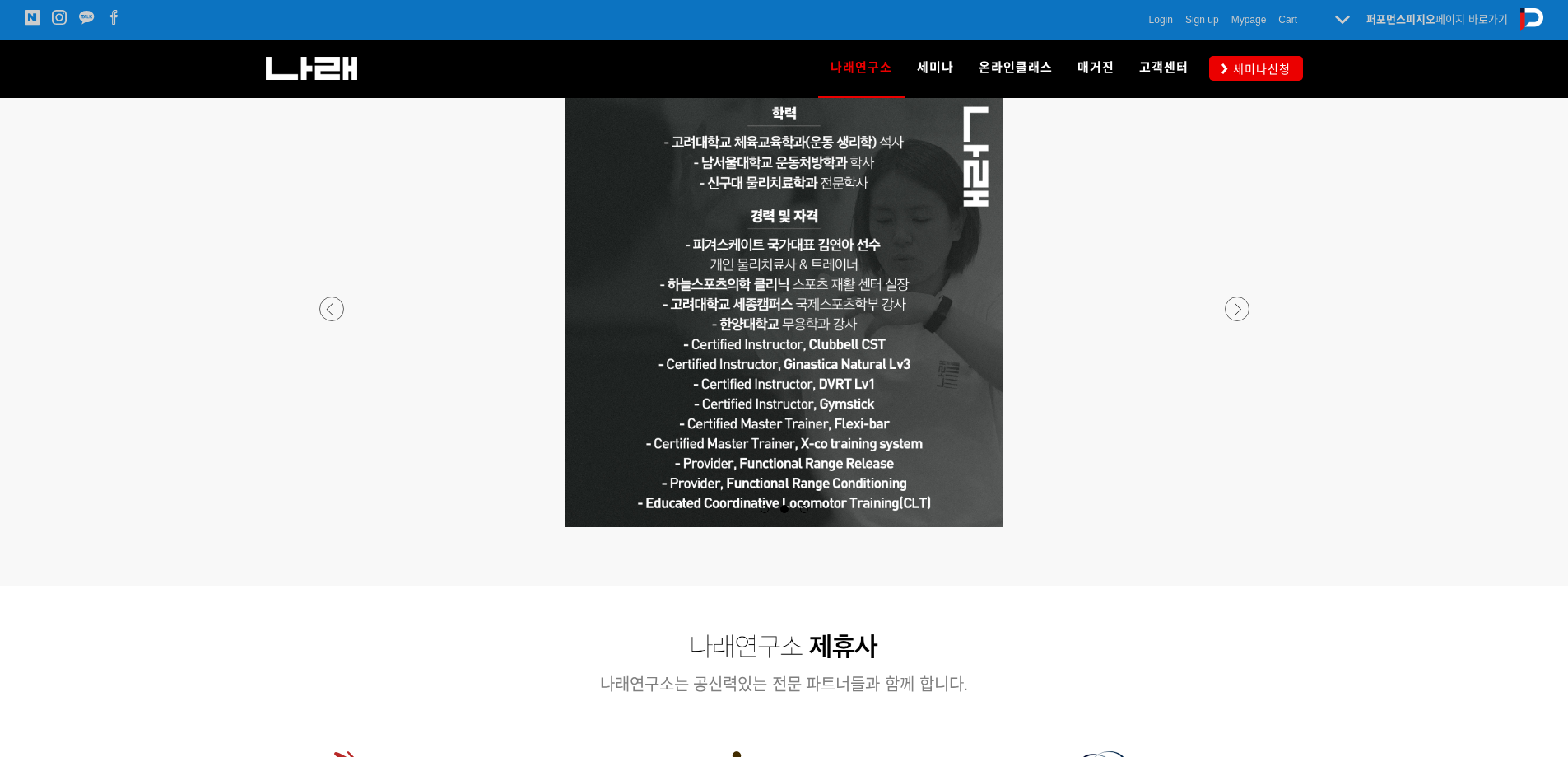
scroll to position [1482, 0]
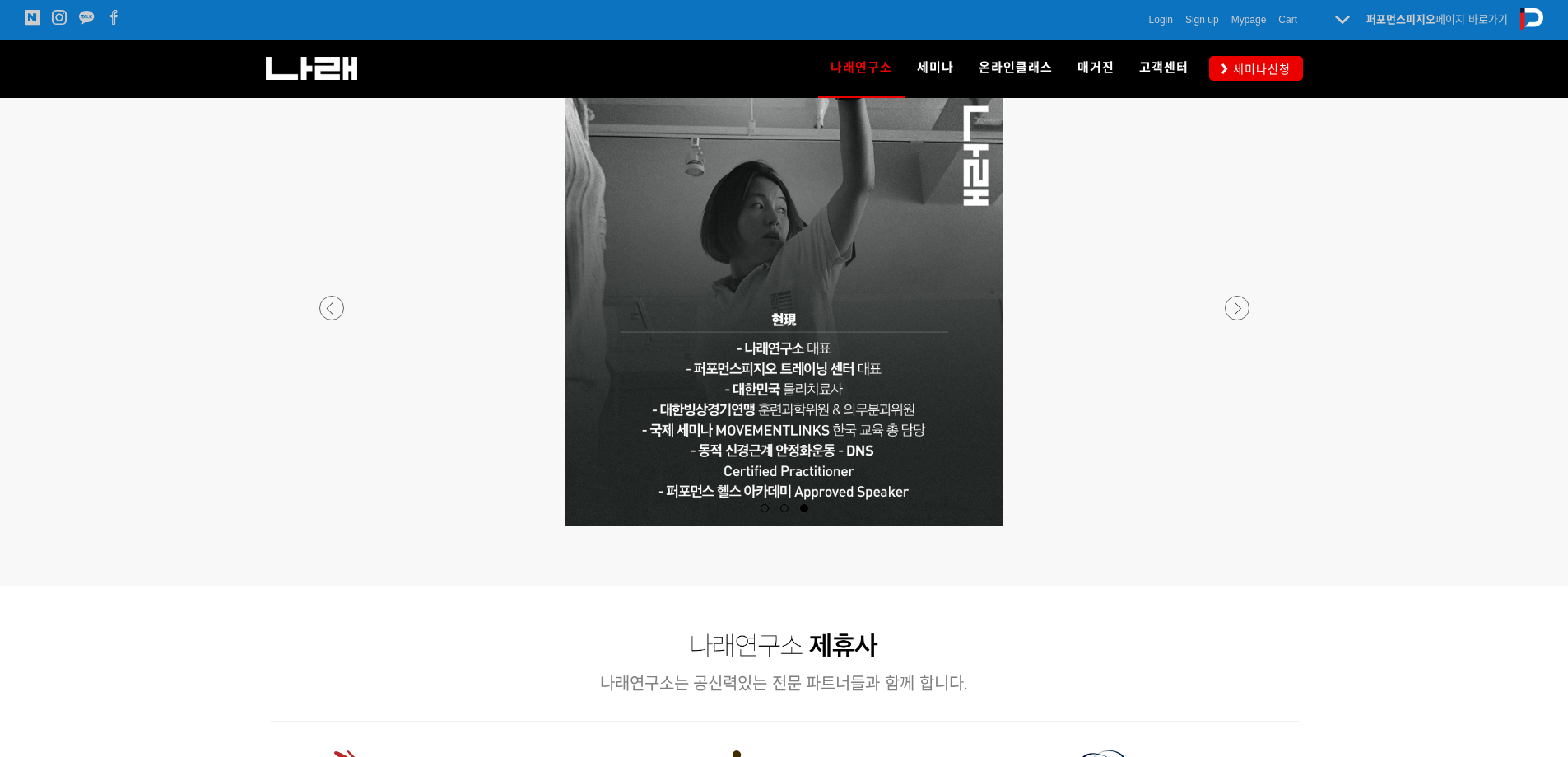
click at [1241, 526] on div at bounding box center [784, 526] width 971 height 0
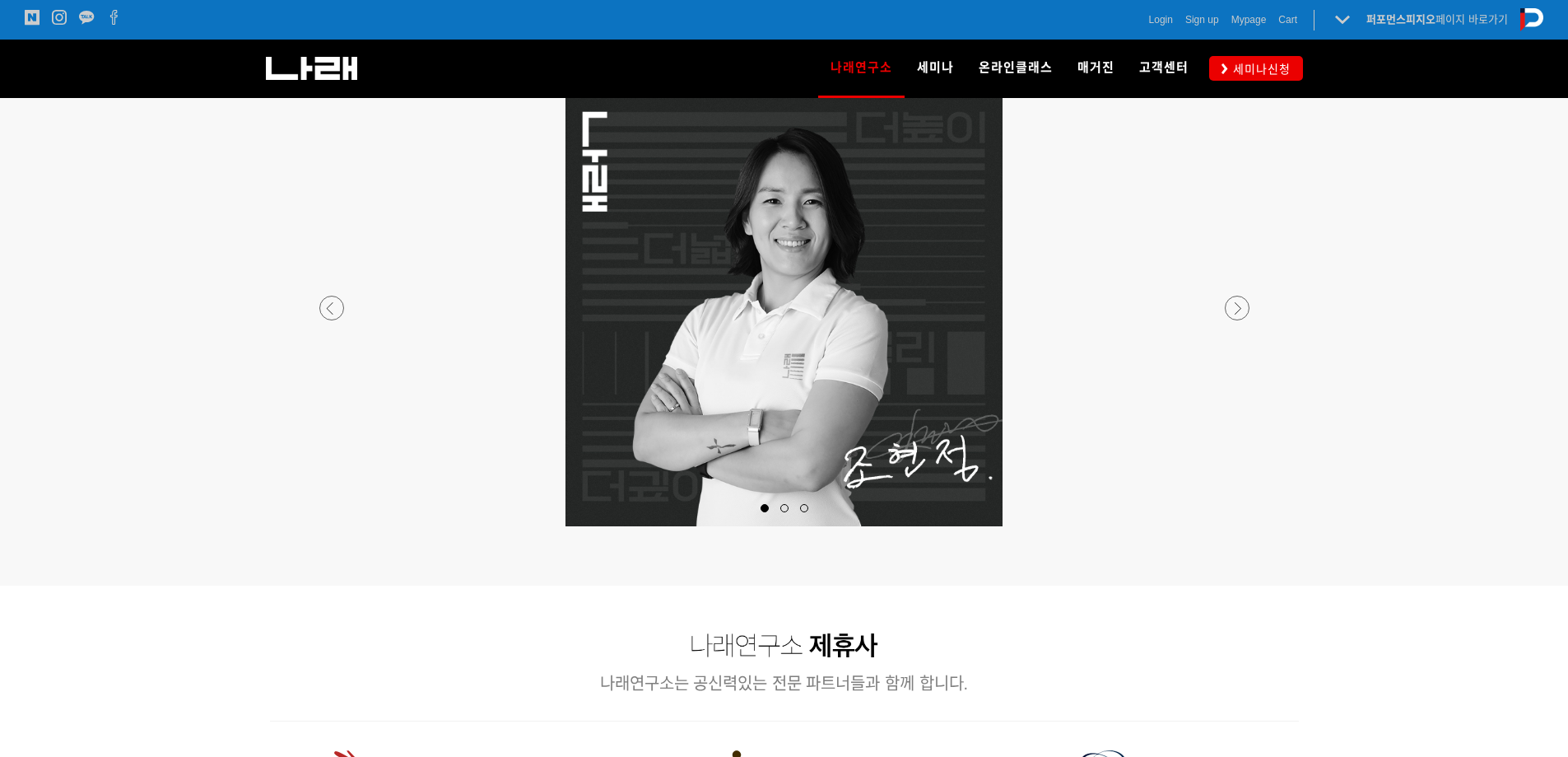
click at [1241, 526] on div at bounding box center [784, 526] width 971 height 0
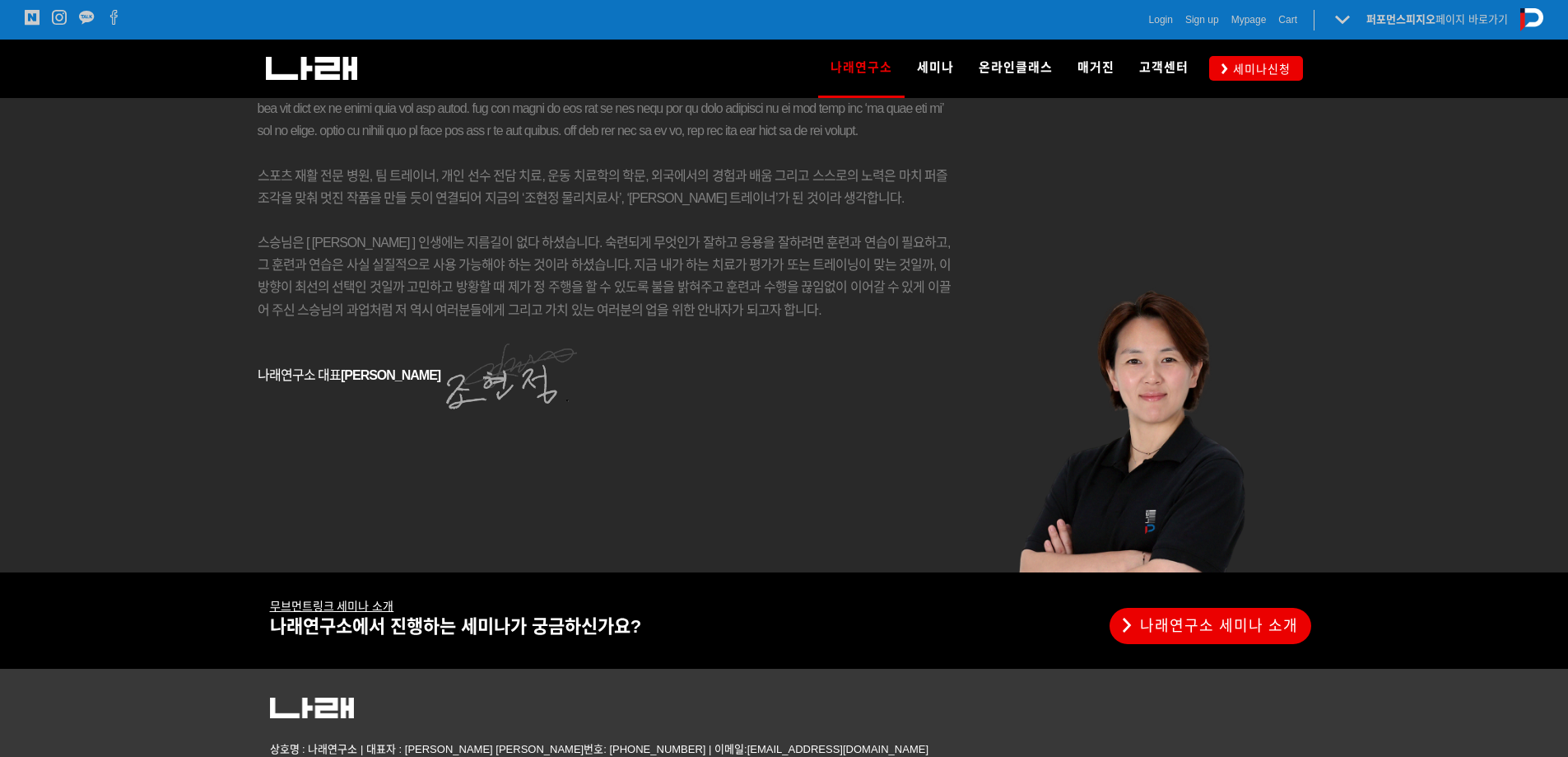
scroll to position [2788, 0]
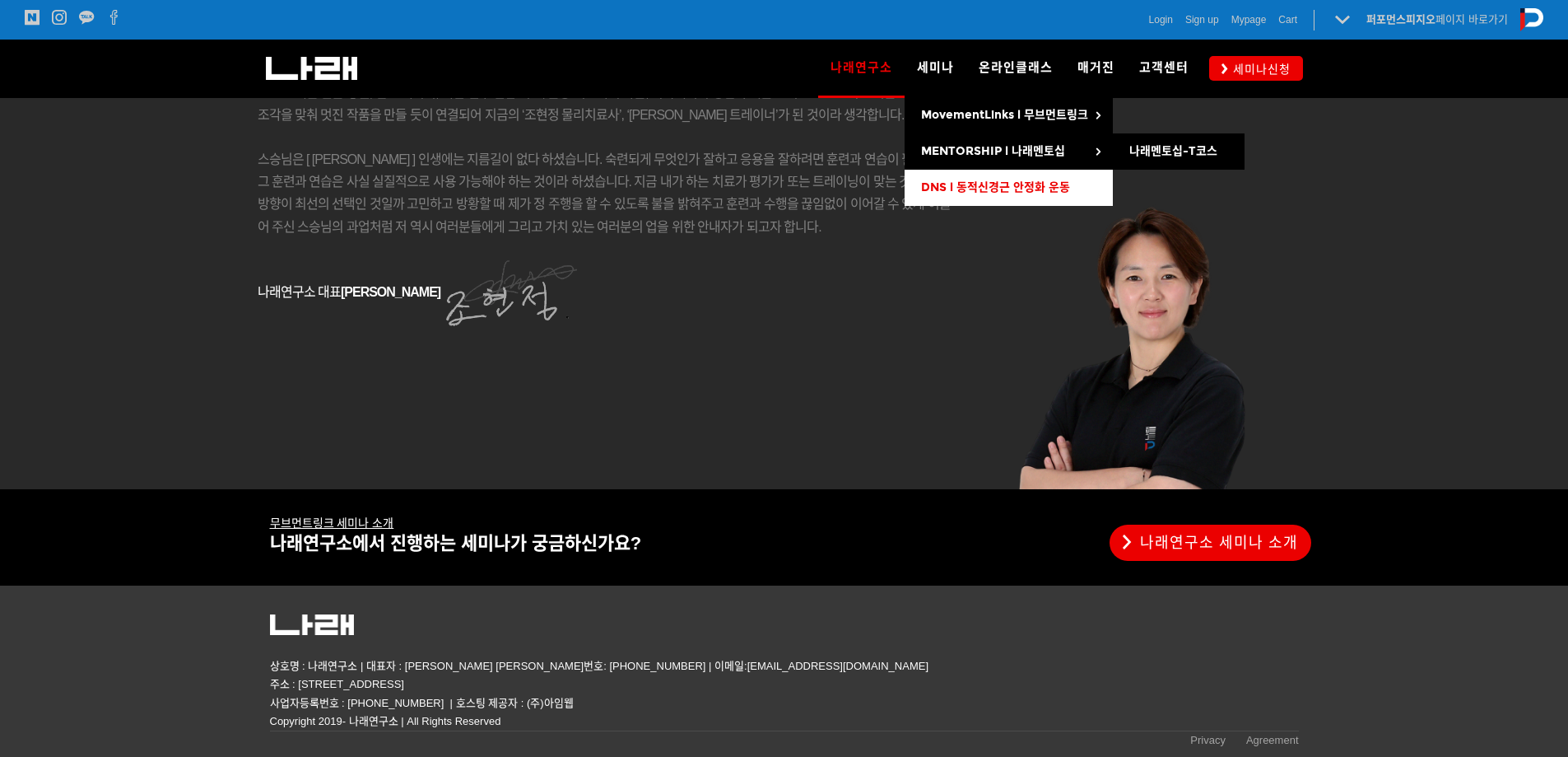
click at [964, 180] on link "DNS l 동적신경근 안정화 운동" at bounding box center [1008, 188] width 208 height 36
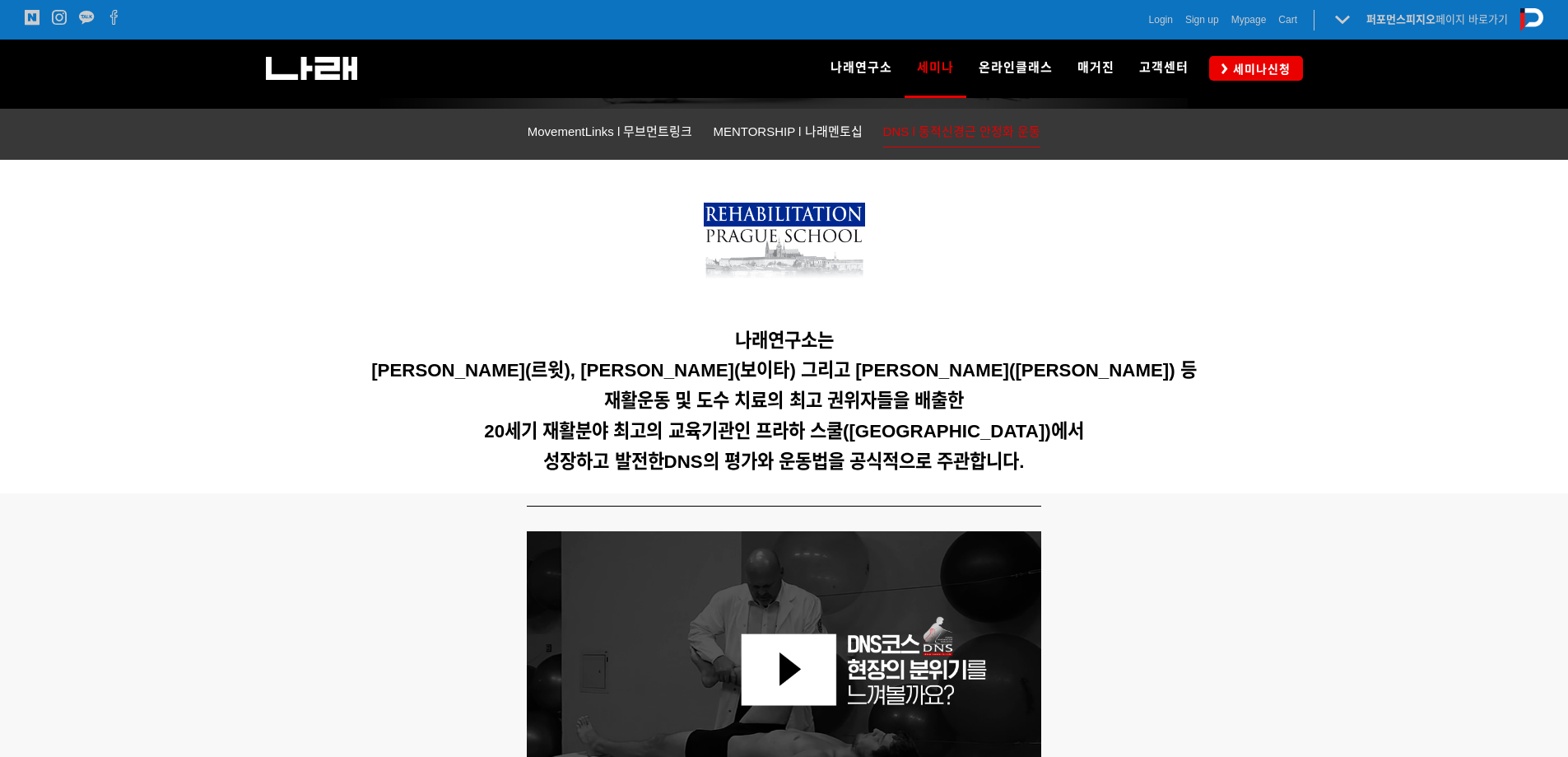
scroll to position [329, 0]
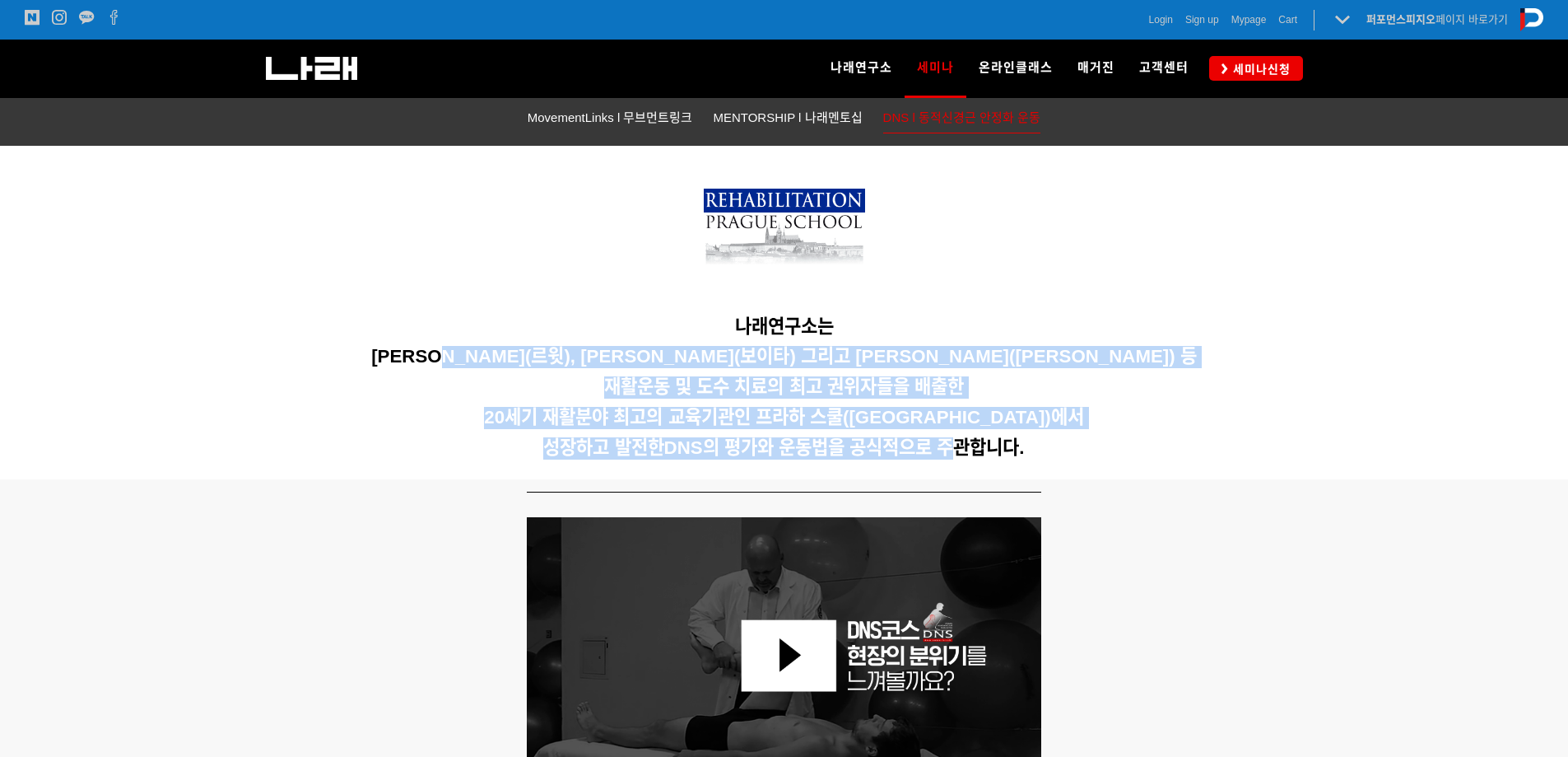
drag, startPoint x: 538, startPoint y: 361, endPoint x: 965, endPoint y: 456, distance: 437.4
click at [962, 455] on div "나래연구소는 Karel Lewit(르윗), Vaclav Vojta(보이타) 그리고 Vladimir Jandar(얀다) 등 재활운동 및 도수 치…" at bounding box center [784, 313] width 1028 height 310
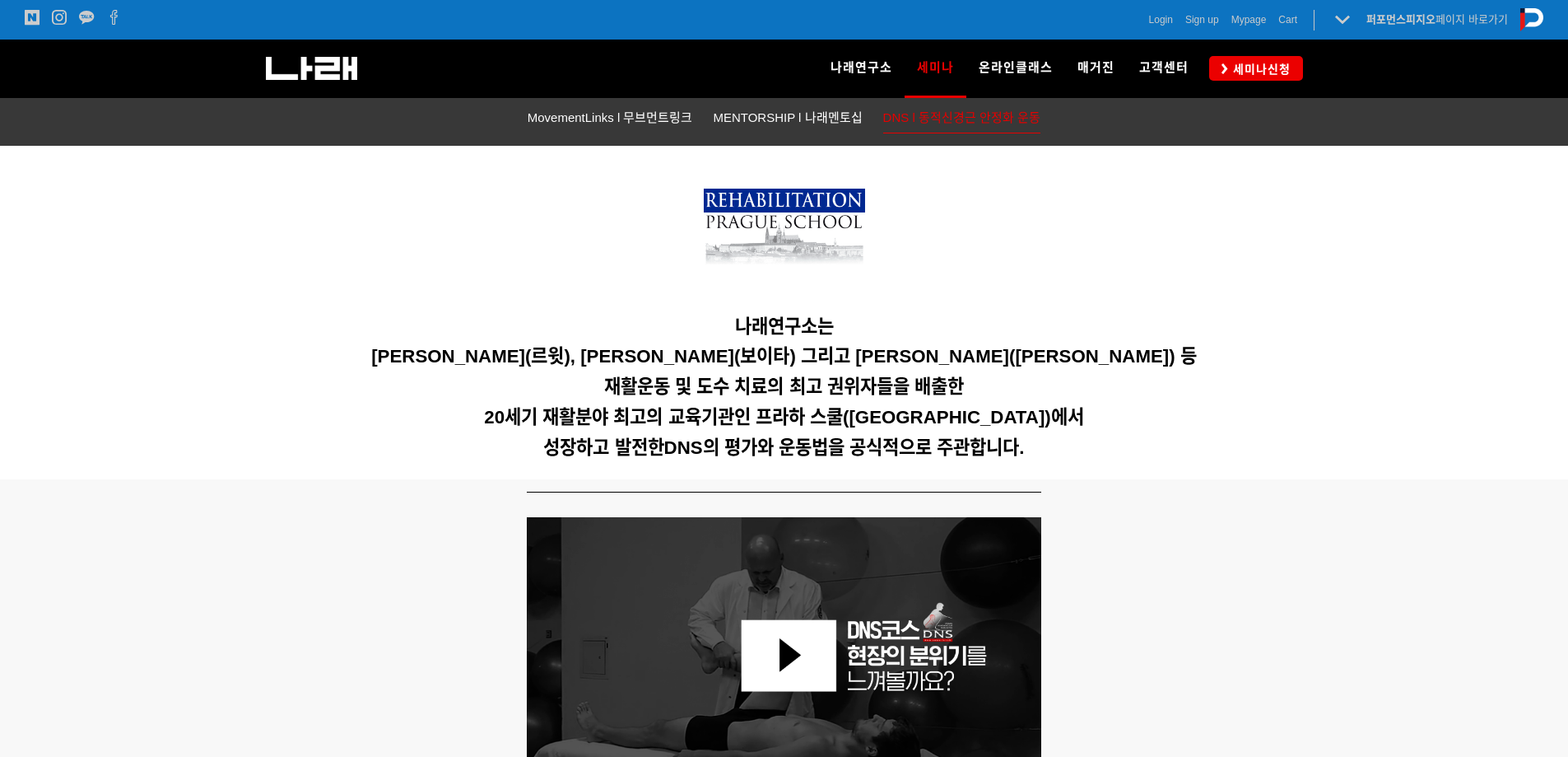
click at [1046, 455] on h5 "성장하고 발전한 DNS의 평가와 운동법을 공식적으로 주관합니다." at bounding box center [784, 449] width 1028 height 23
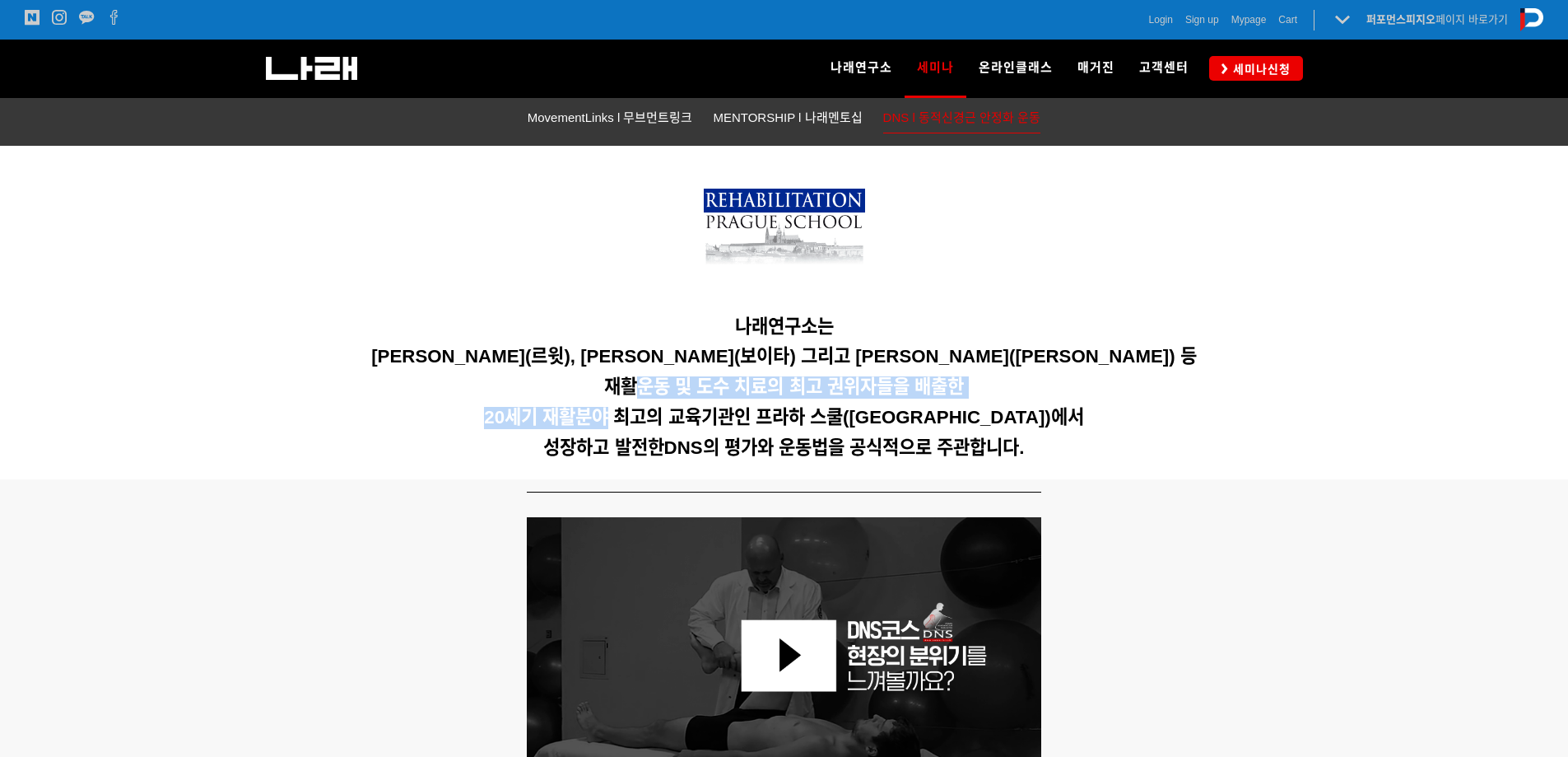
drag, startPoint x: 629, startPoint y: 387, endPoint x: 646, endPoint y: 405, distance: 24.8
click at [642, 404] on div "나래연구소는 Karel Lewit(르윗), Vaclav Vojta(보이타) 그리고 Vladimir Jandar(얀다) 등 재활운동 및 도수 치…" at bounding box center [784, 313] width 1028 height 310
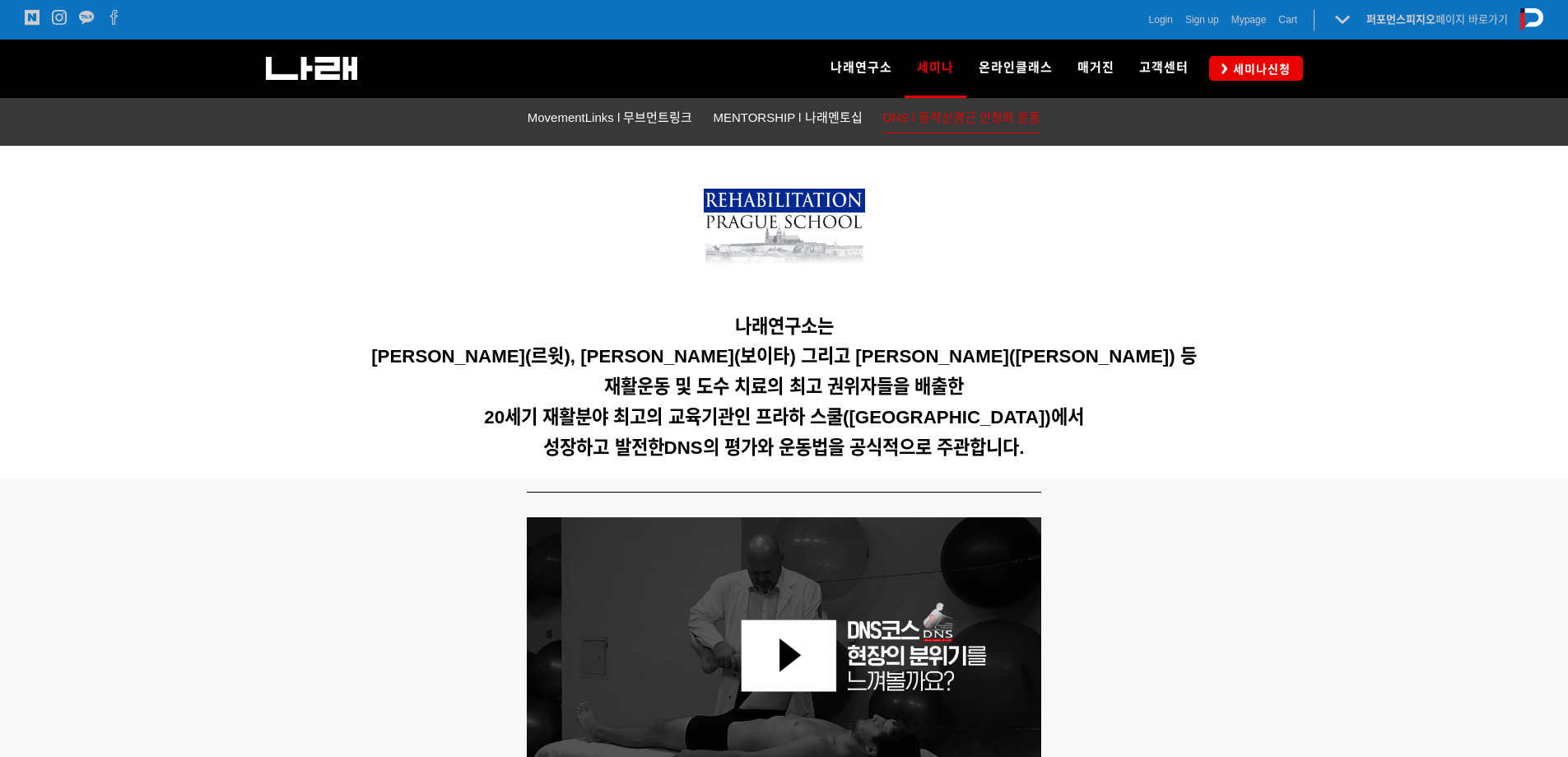
drag, startPoint x: 703, startPoint y: 415, endPoint x: 720, endPoint y: 415, distance: 17.0
click at [708, 415] on span "20세기 재활분야 최고의 교육기관인 프라하 스쿨(Prague School)에서" at bounding box center [784, 417] width 599 height 21
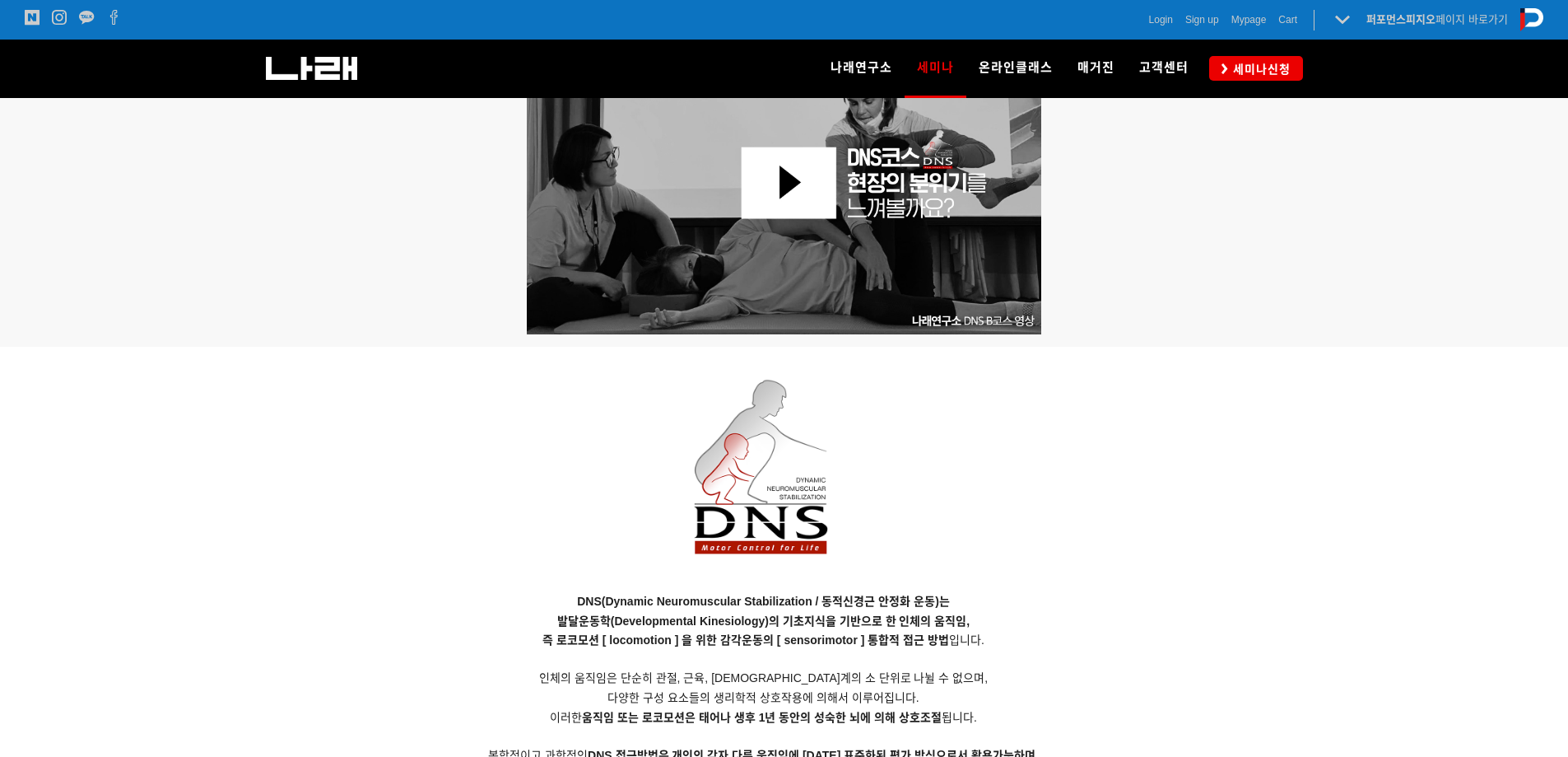
scroll to position [1317, 0]
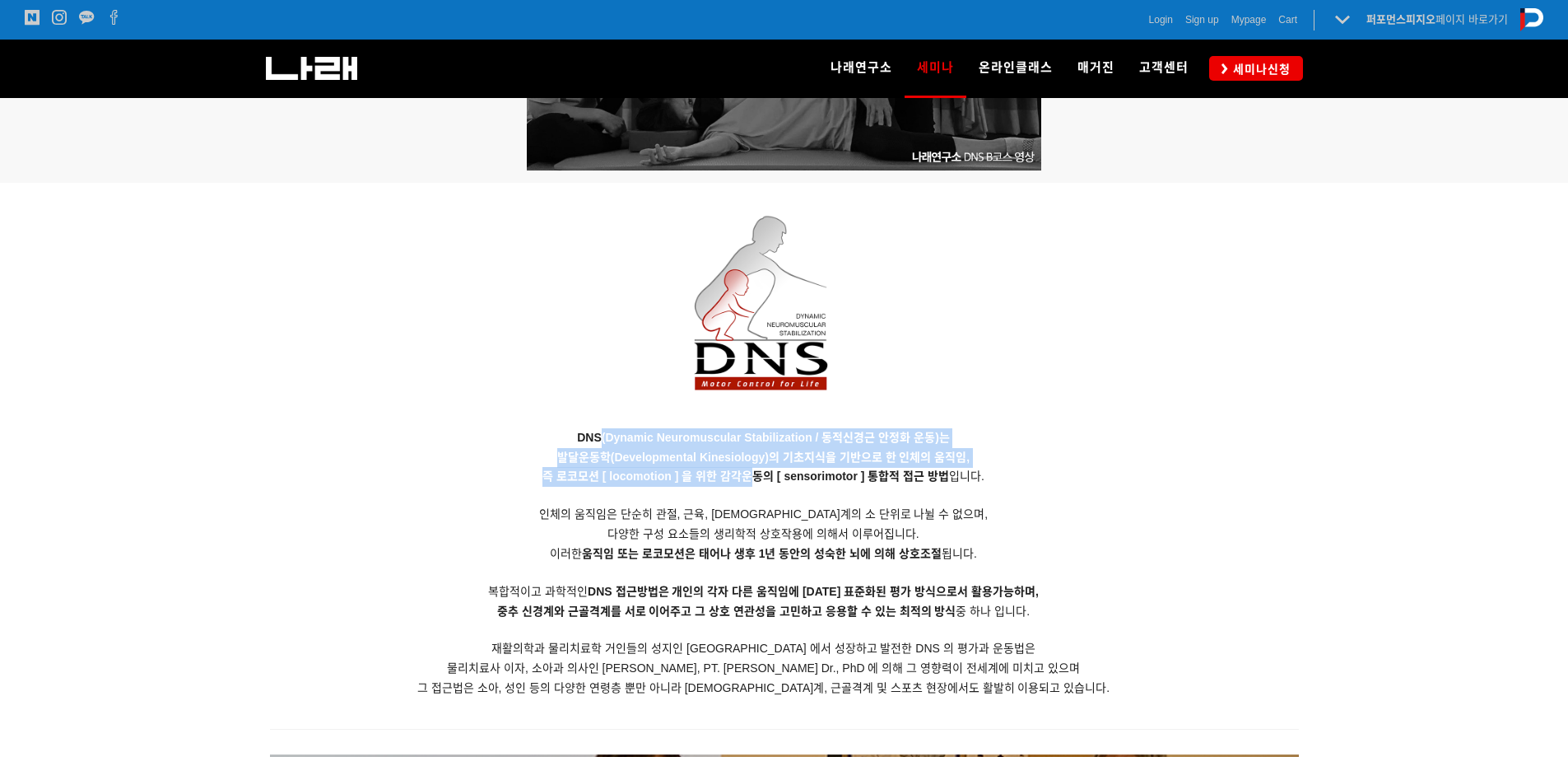
drag, startPoint x: 625, startPoint y: 441, endPoint x: 760, endPoint y: 474, distance: 139.0
click at [759, 474] on p "DNS(Dynamic Neuromuscular Stabilization / 동적신경근 안정화 운동)는 발달운동학(Developmental Ki…" at bounding box center [764, 563] width 987 height 270
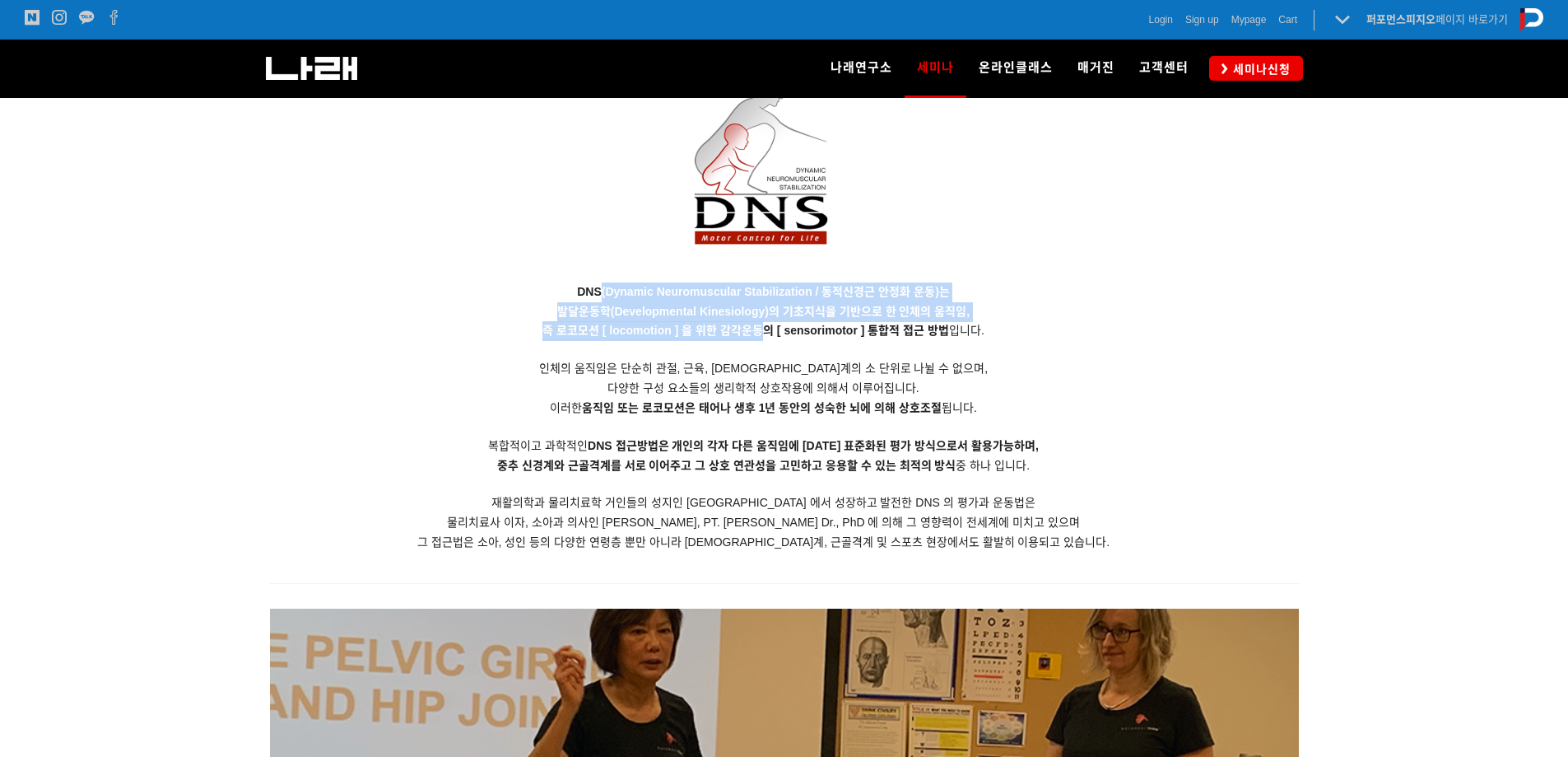
scroll to position [1482, 0]
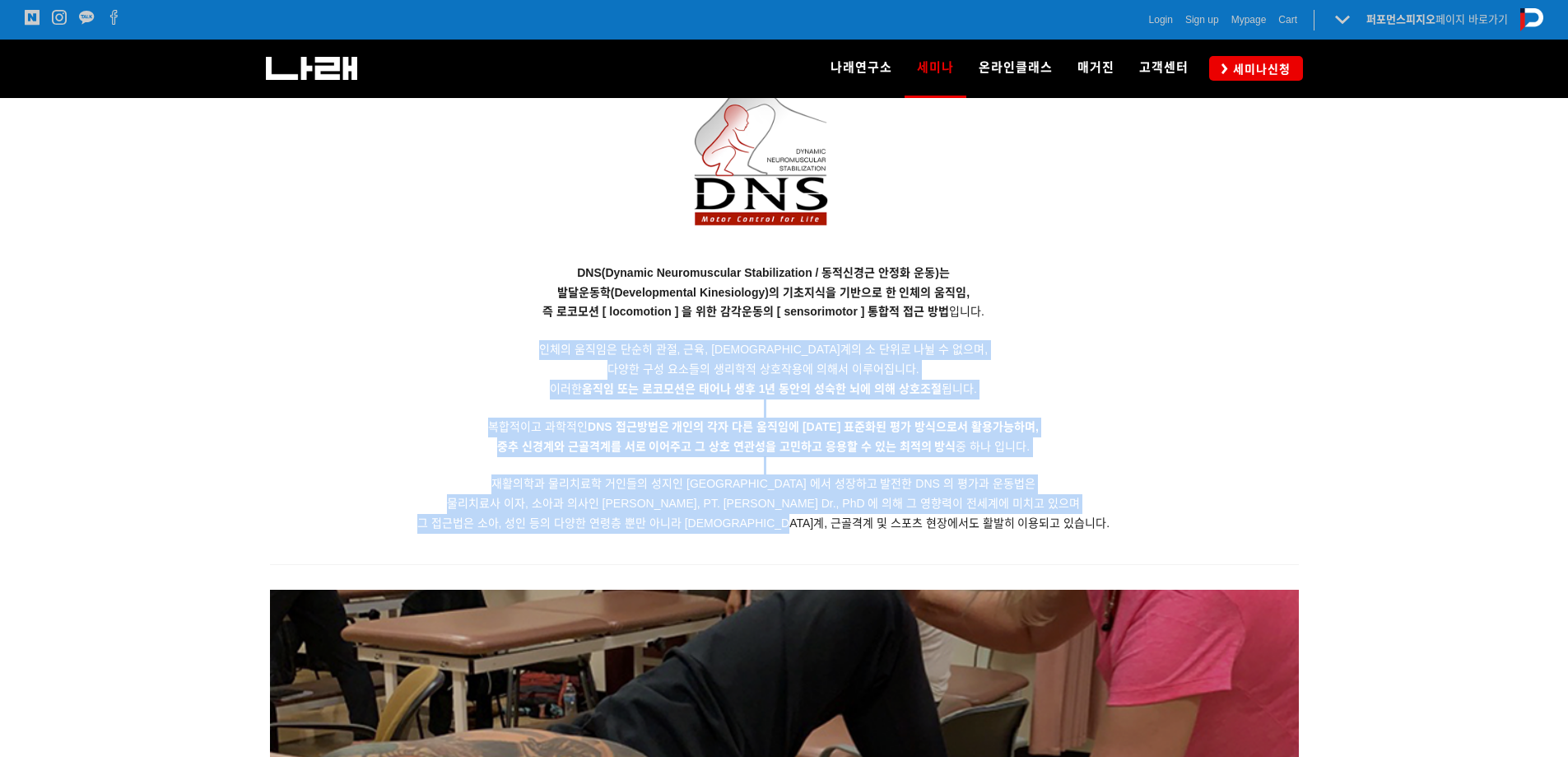
drag, startPoint x: 598, startPoint y: 344, endPoint x: 863, endPoint y: 525, distance: 320.9
click at [863, 525] on p "DNS(Dynamic Neuromuscular Stabilization / 동적신경근 안정화 운동)는 발달운동학(Developmental Ki…" at bounding box center [764, 398] width 987 height 270
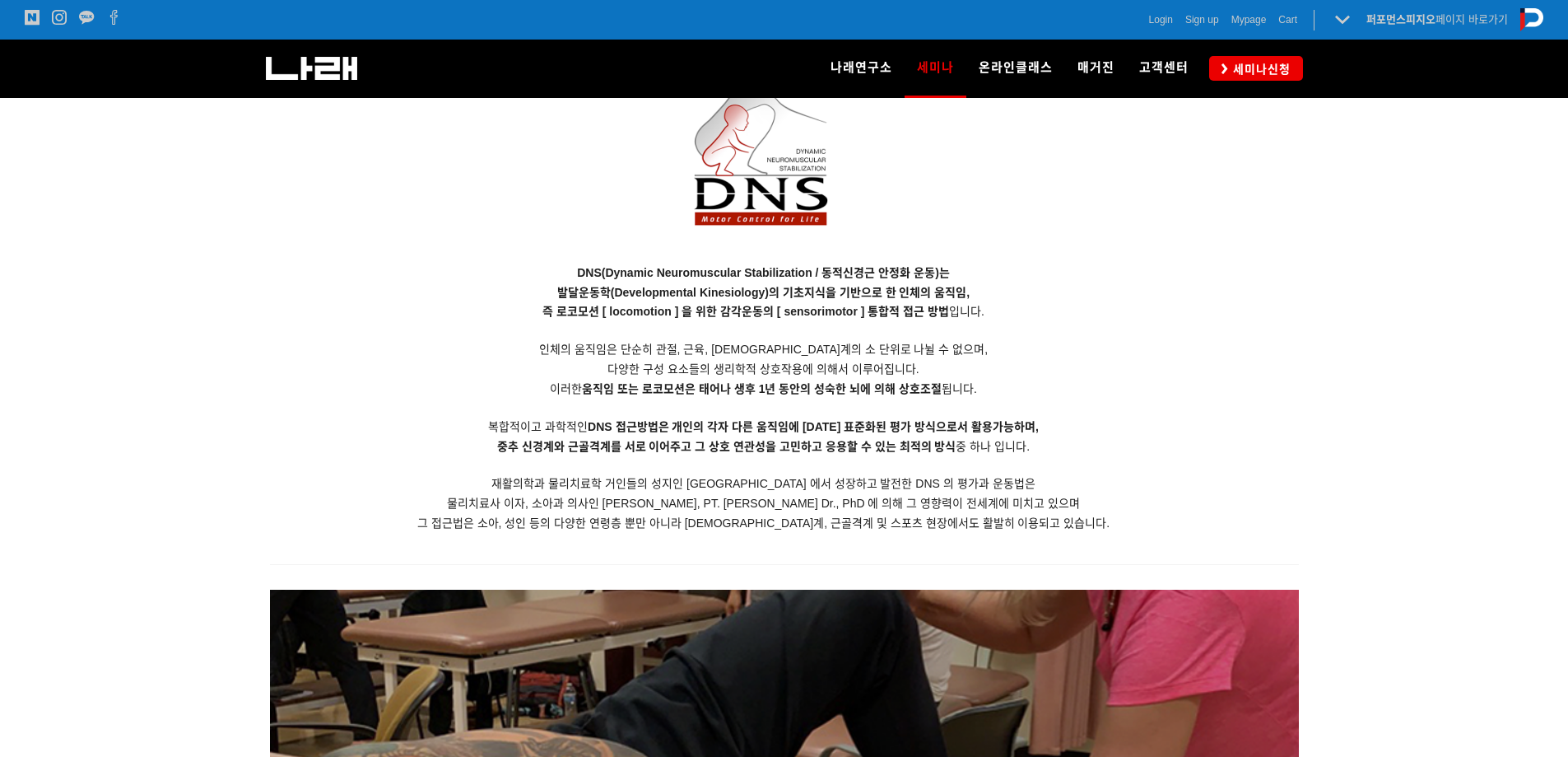
drag, startPoint x: 863, startPoint y: 527, endPoint x: 867, endPoint y: 535, distance: 8.9
click at [863, 528] on span "그 접근법은 소아, 성인 등의 다양한 연령층 뿐만 아니라 신경계, 근골격계 및 스포츠 현장에서도 활발히 이용되고 있습니다." at bounding box center [764, 523] width 693 height 13
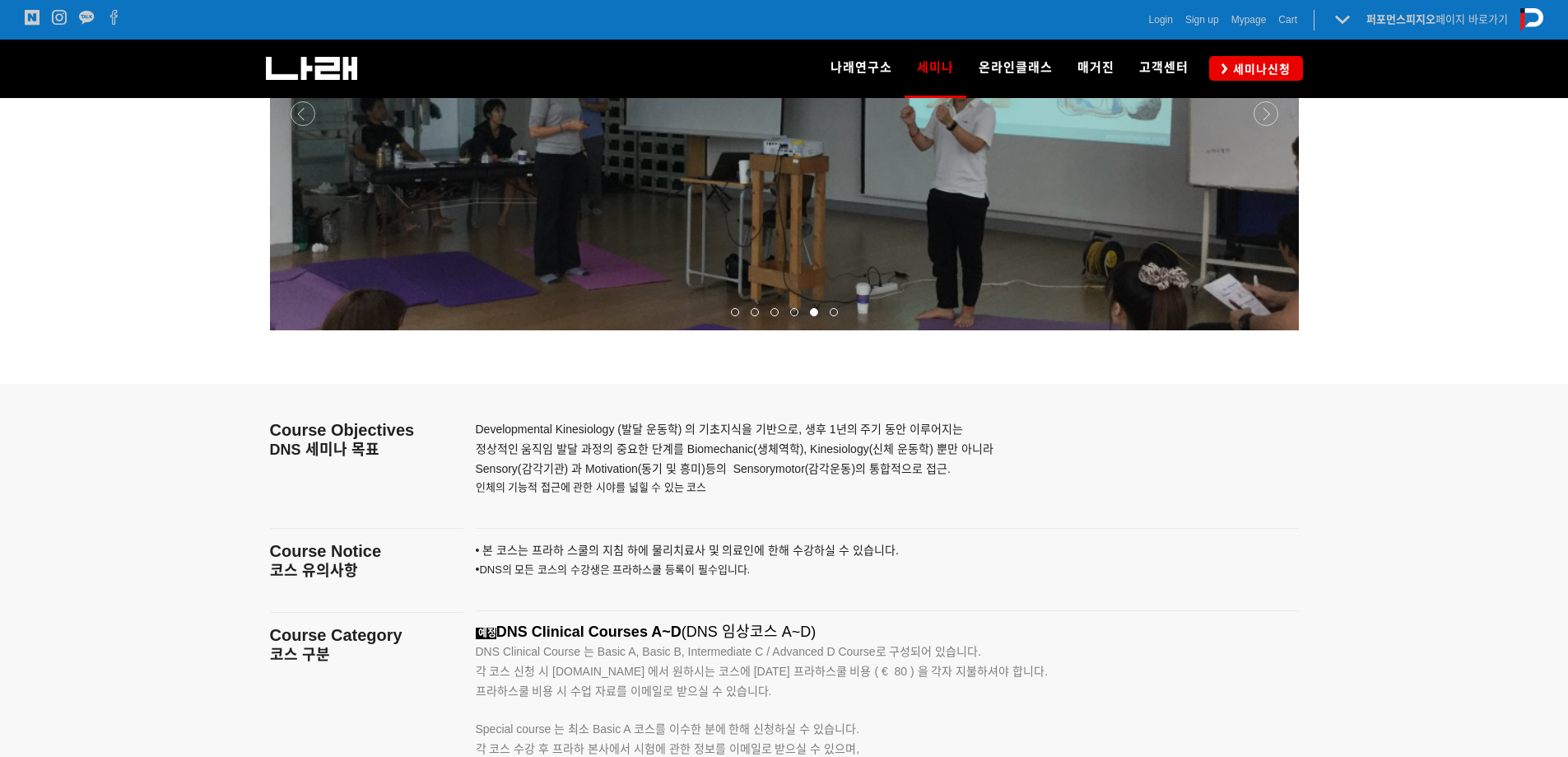
scroll to position [2223, 0]
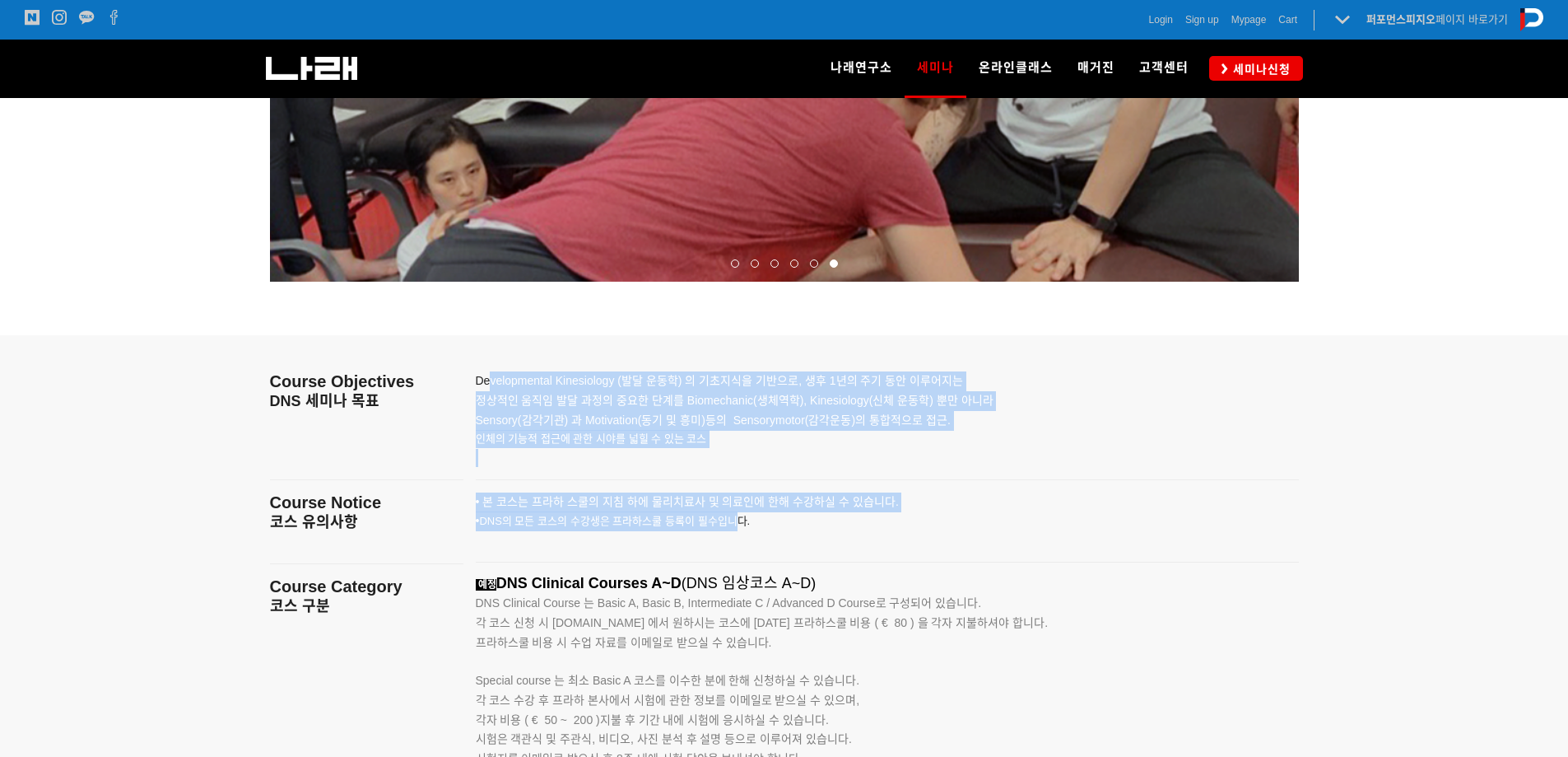
drag, startPoint x: 488, startPoint y: 389, endPoint x: 741, endPoint y: 514, distance: 282.2
click at [725, 509] on p "• 본 코스는 프라하 스쿨의 지침 하에 물리치료사 및 의료인에 한해 수강하 실 수 있습니다. • DNS의 모든 코스의 수강생은 프라하스쿨 등록…" at bounding box center [866, 521] width 782 height 57
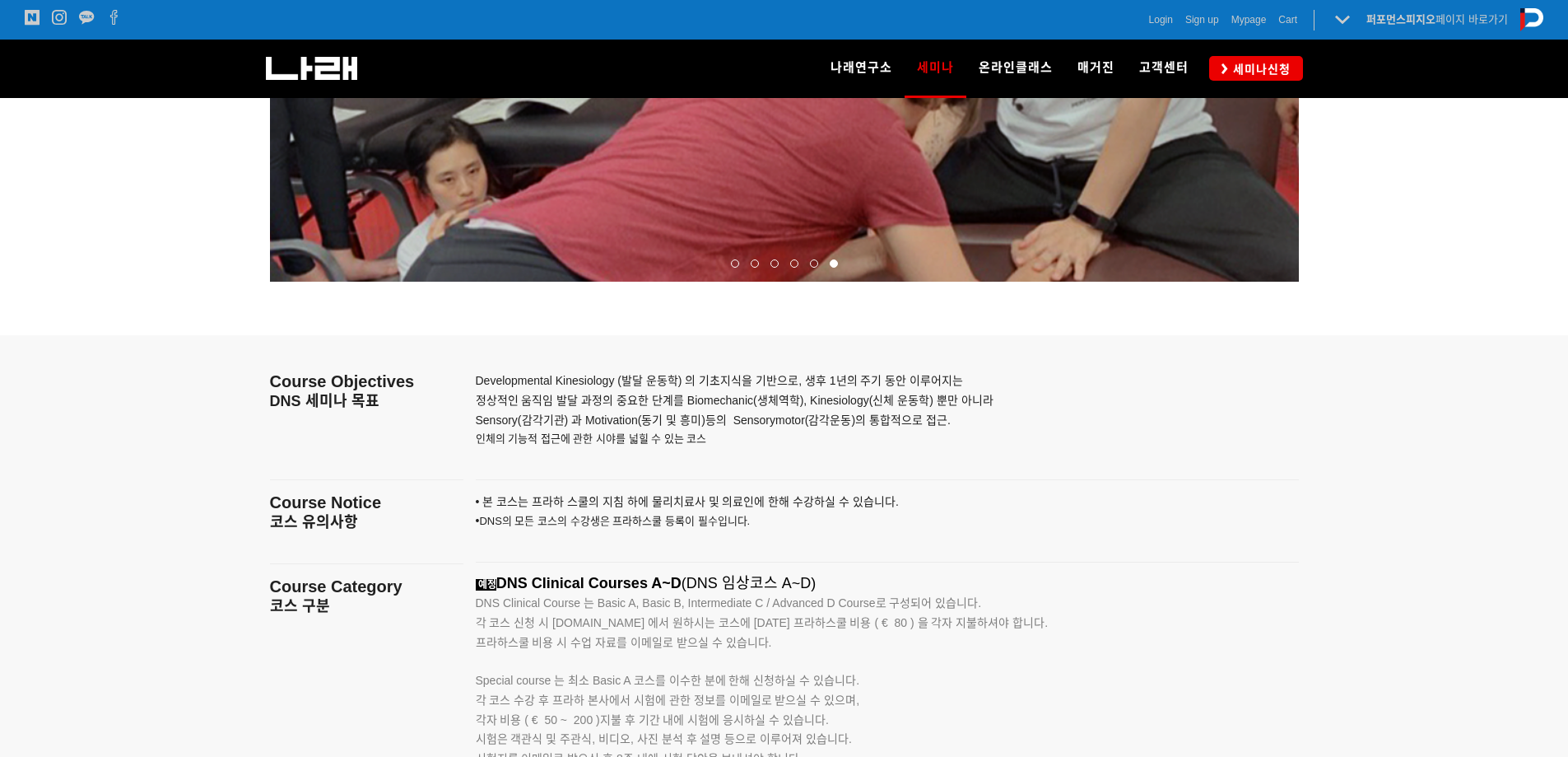
click at [650, 498] on span "• 본 코스는 프라하 스쿨의 지침 하에 물리치료사 및 의료인에 한해 수강하" at bounding box center [650, 501] width 350 height 13
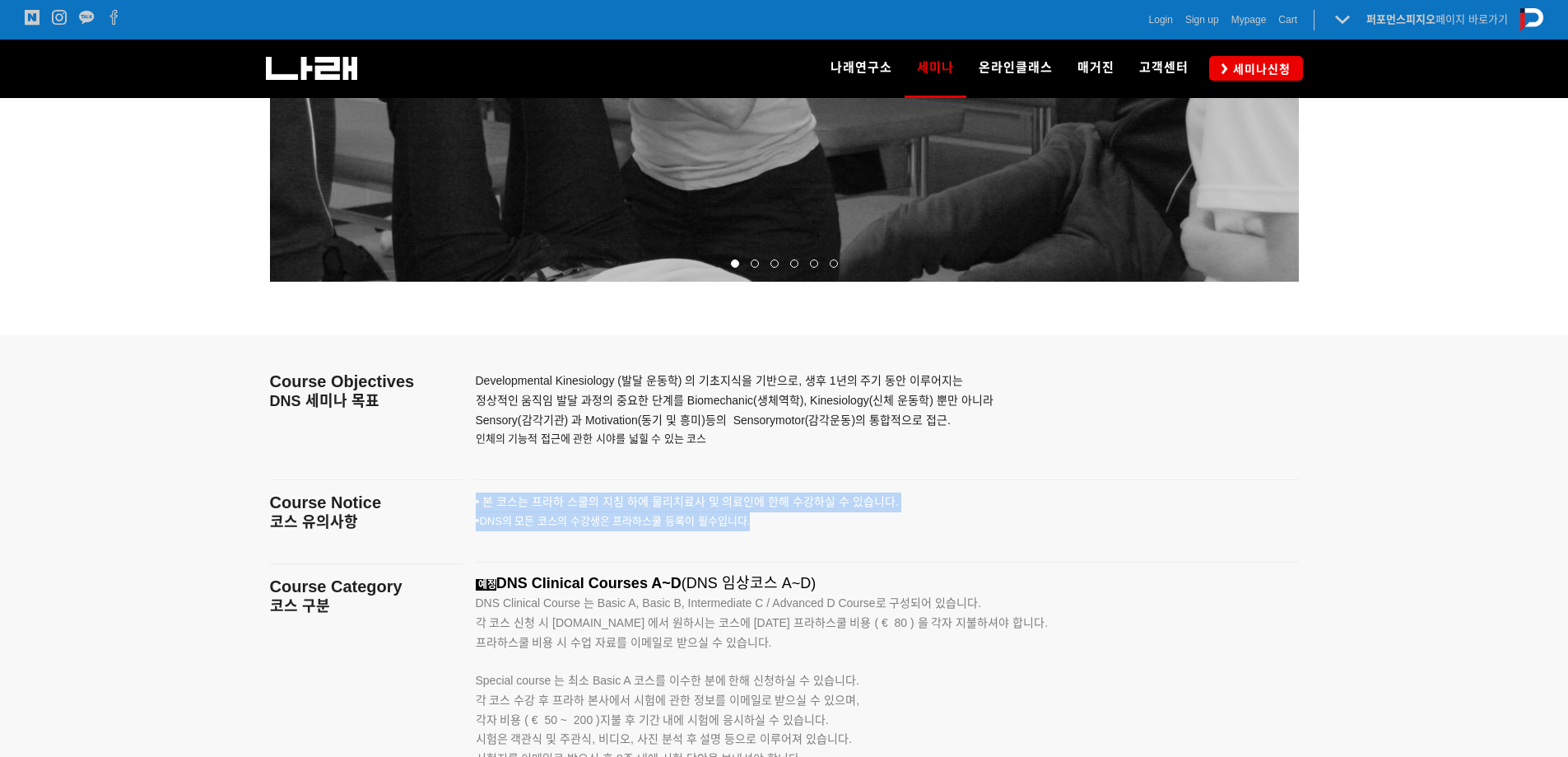
drag, startPoint x: 468, startPoint y: 506, endPoint x: 753, endPoint y: 523, distance: 285.5
click at [753, 523] on div "• 본 코스는 프라하 스쿨의 지침 하에 물리치료사 및 의료인에 한해 수강하 실 수 있습니다. • DNS의 모든 코스의 수강생은 프라하스쿨 등록…" at bounding box center [887, 521] width 848 height 57
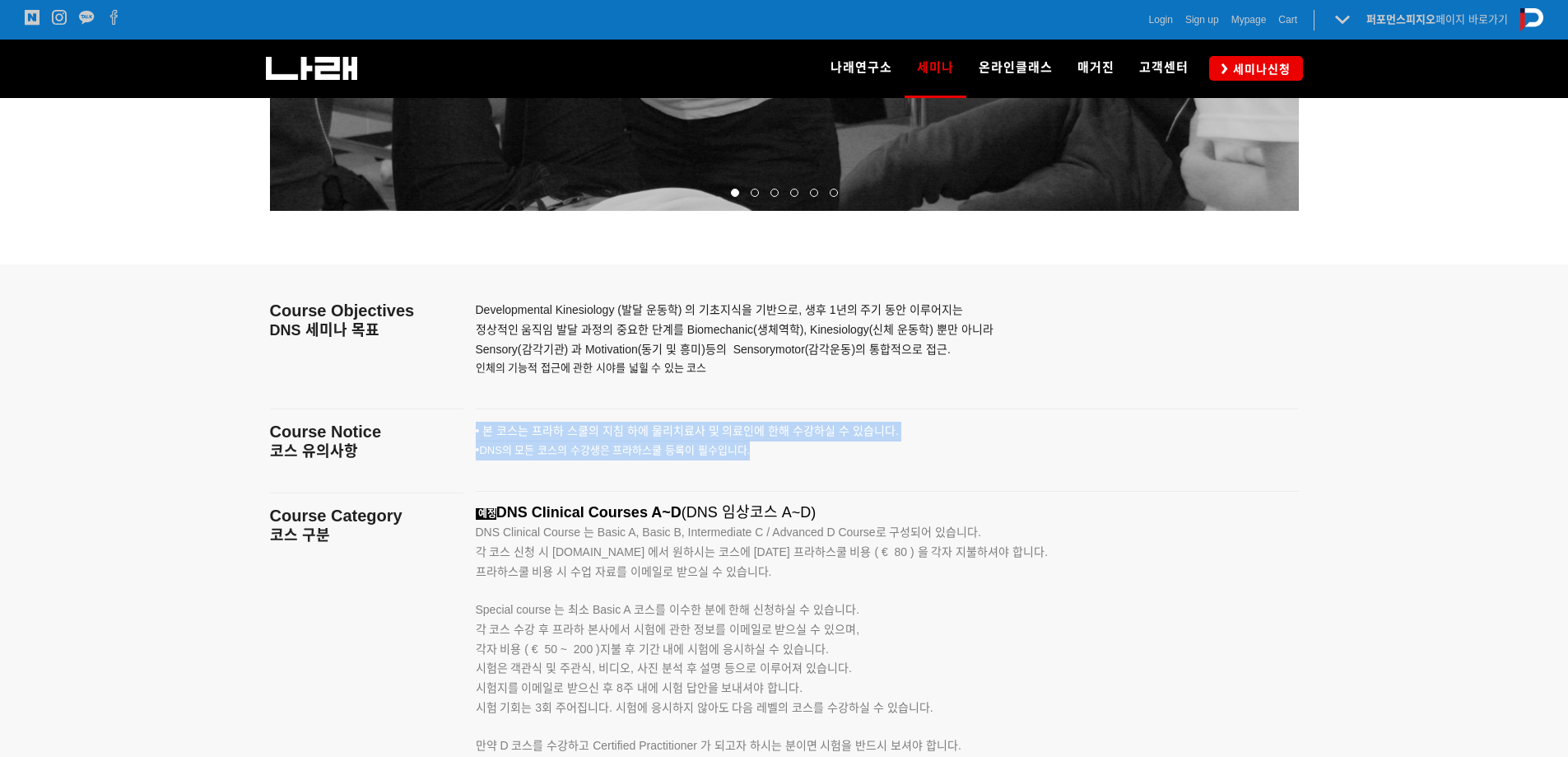
scroll to position [2387, 0]
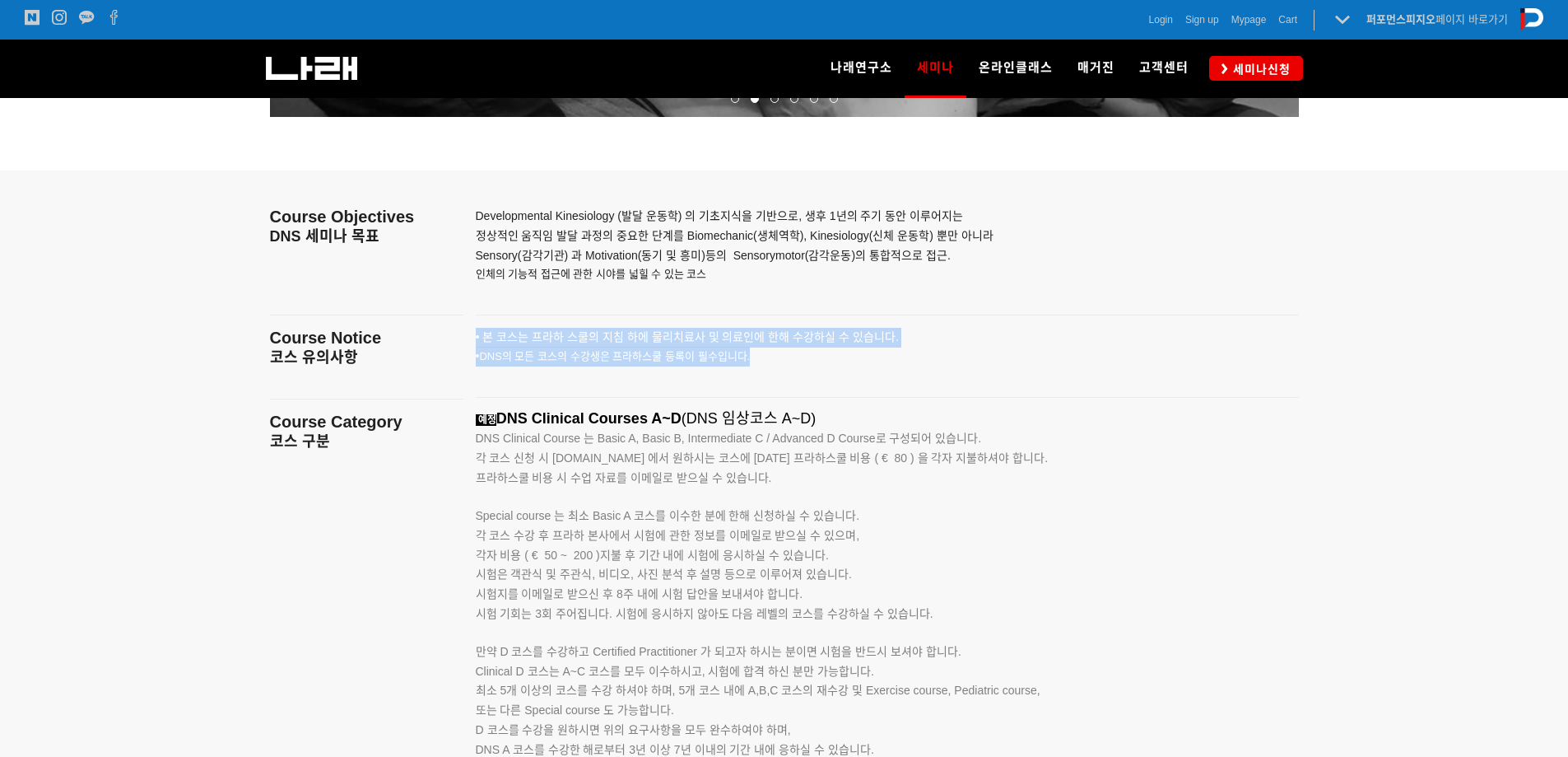
drag, startPoint x: 515, startPoint y: 416, endPoint x: 825, endPoint y: 473, distance: 315.2
click at [825, 473] on div "예정 DNS Clinical Courses A~D (DNS 임상코스 A~D) DNS Clinical Course 는 Basic A, Basic…" at bounding box center [866, 651] width 782 height 483
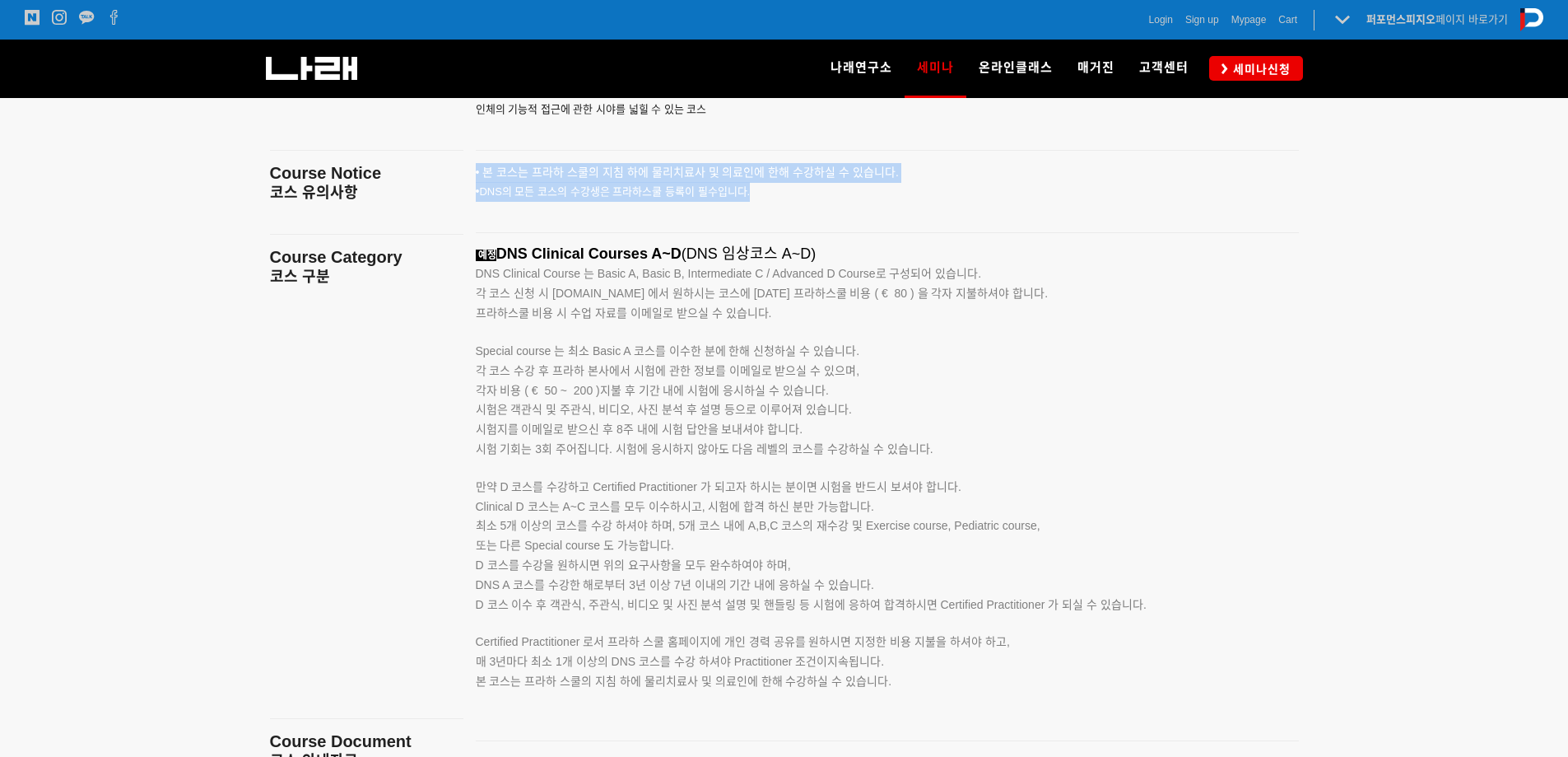
drag, startPoint x: 476, startPoint y: 352, endPoint x: 942, endPoint y: 656, distance: 556.4
click at [942, 656] on div "예정 DNS Clinical Courses A~D (DNS 임상코스 A~D) DNS Clinical Course 는 Basic A, Basic…" at bounding box center [866, 487] width 782 height 483
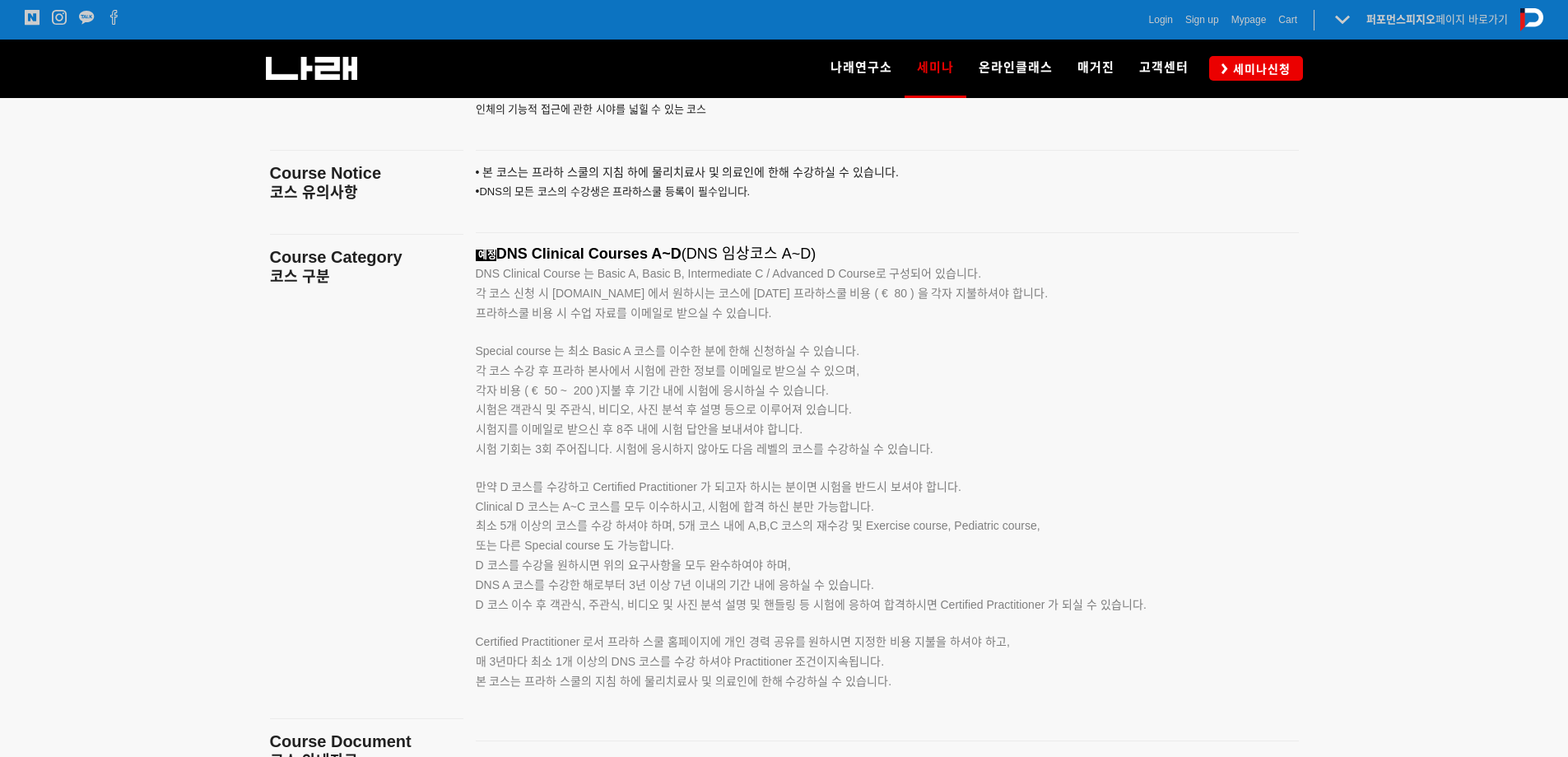
drag, startPoint x: 528, startPoint y: 683, endPoint x: 493, endPoint y: 678, distance: 35.4
click at [525, 683] on span "본 코스는 프라하 스쿨의 지침 하에 물리치료사 및 의료인에 한해 수강하실 수 있습니다." at bounding box center [684, 681] width 417 height 13
drag, startPoint x: 475, startPoint y: 675, endPoint x: 609, endPoint y: 685, distance: 134.4
click at [600, 684] on span "본 코스는 프라하 스쿨의 지침 하에 물리치료사 및 의료인에 한해 수강하실 수 있습니다." at bounding box center [684, 681] width 417 height 13
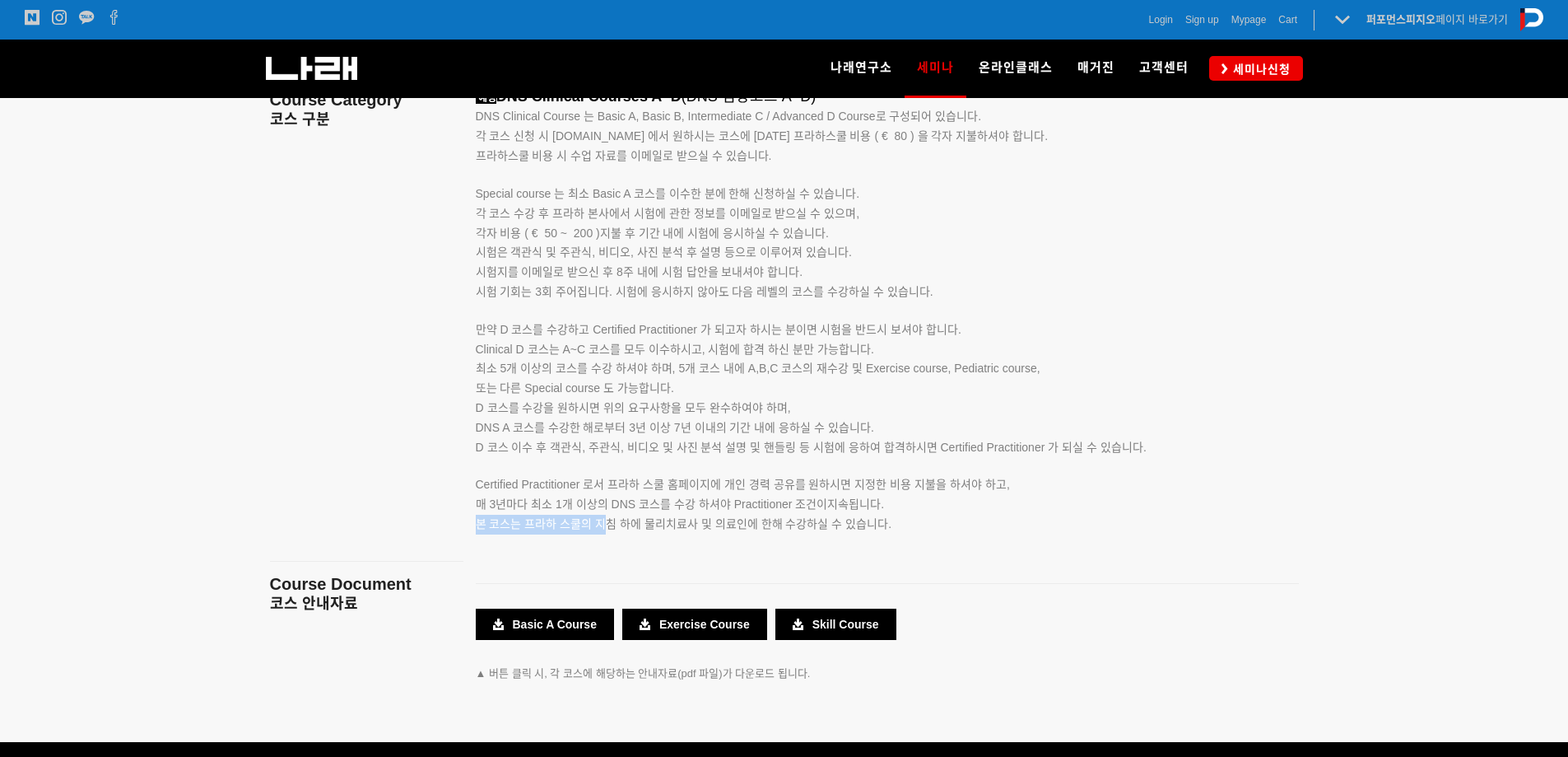
scroll to position [2964, 0]
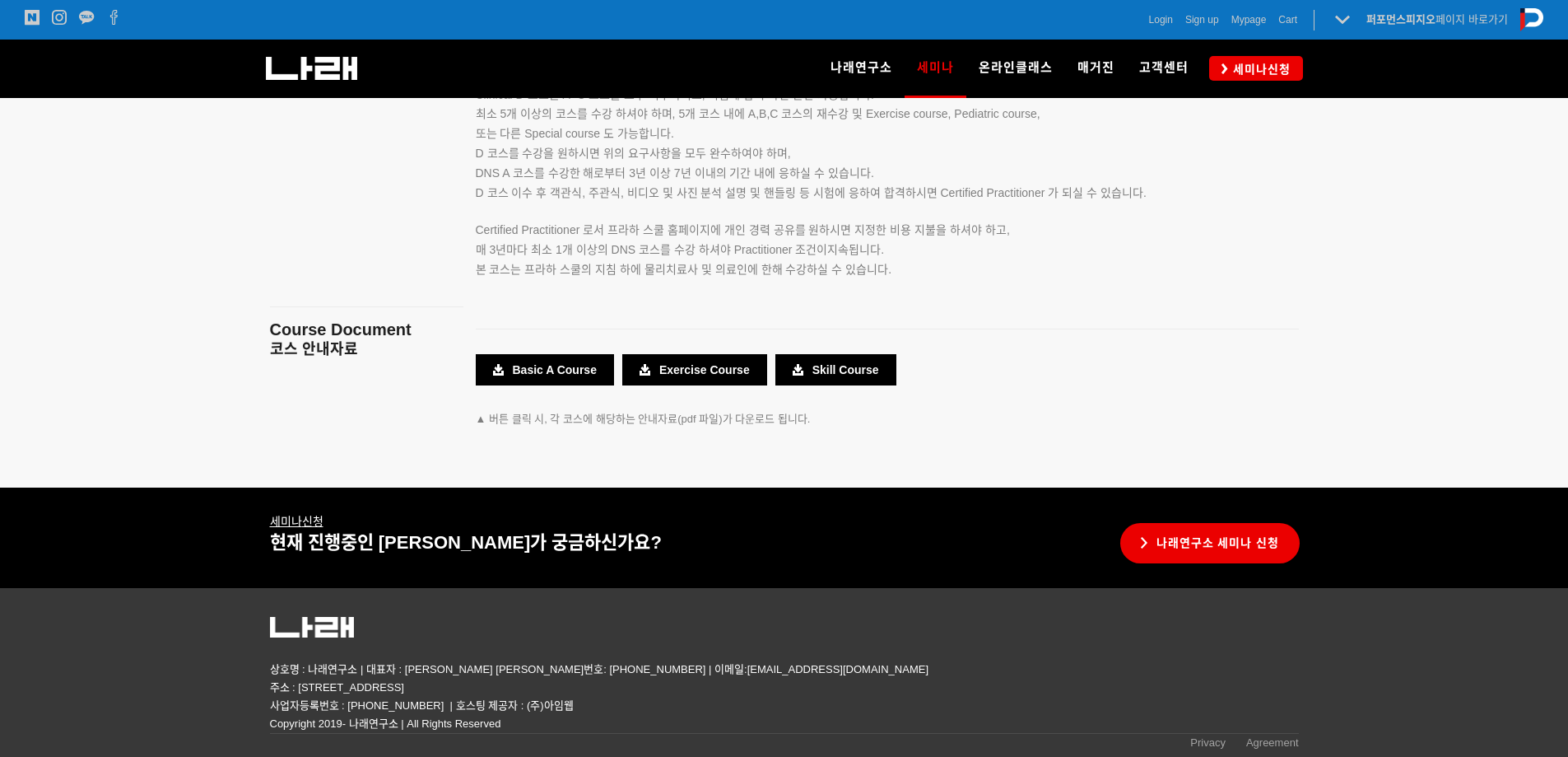
click at [853, 269] on span "본 코스는 프라하 스쿨의 지침 하에 물리치료사 및 의료인에 한해 수강하실 수 있습니다." at bounding box center [684, 269] width 417 height 13
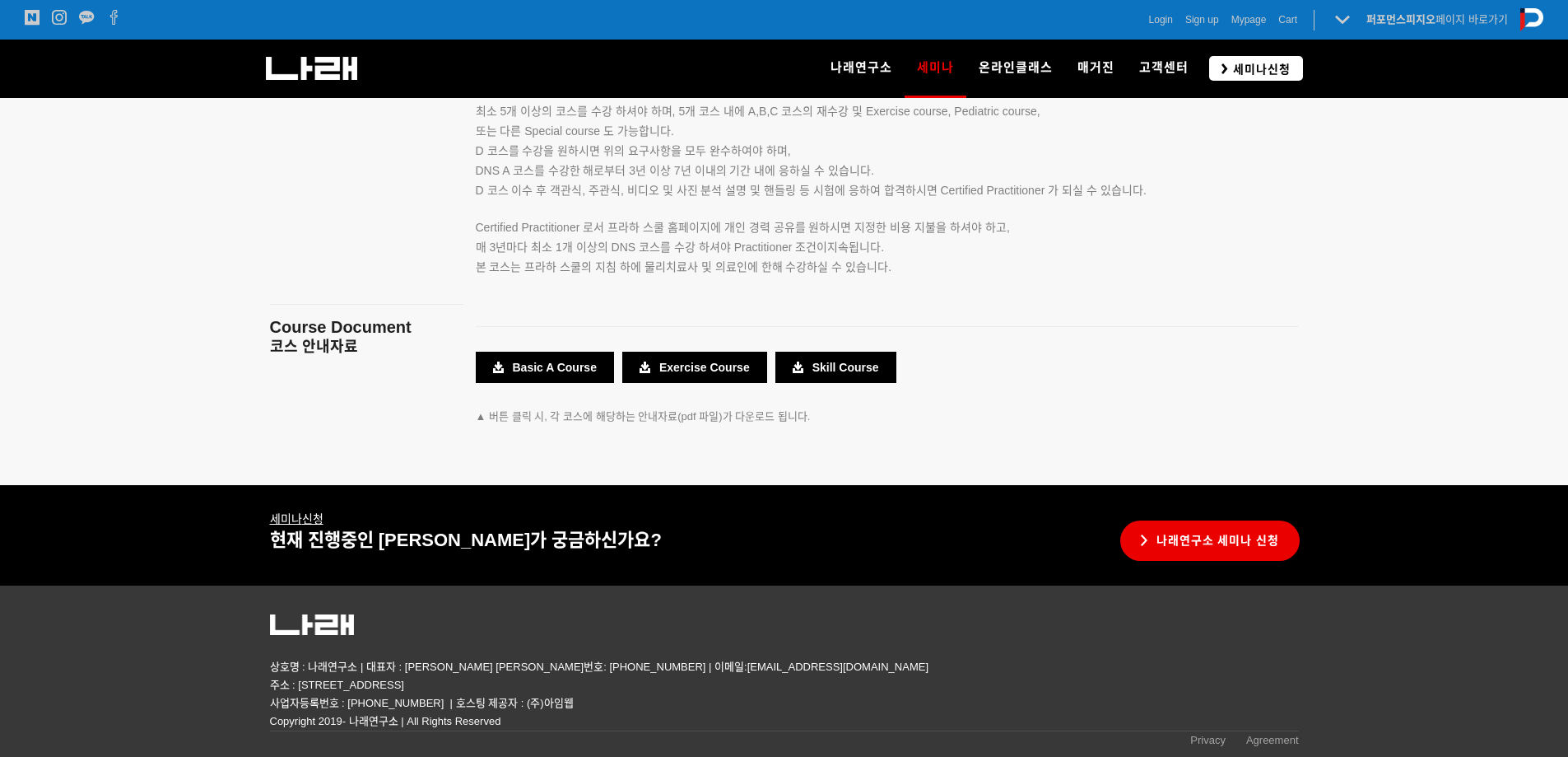
click at [1251, 61] on span "세미나신청" at bounding box center [1259, 69] width 62 height 16
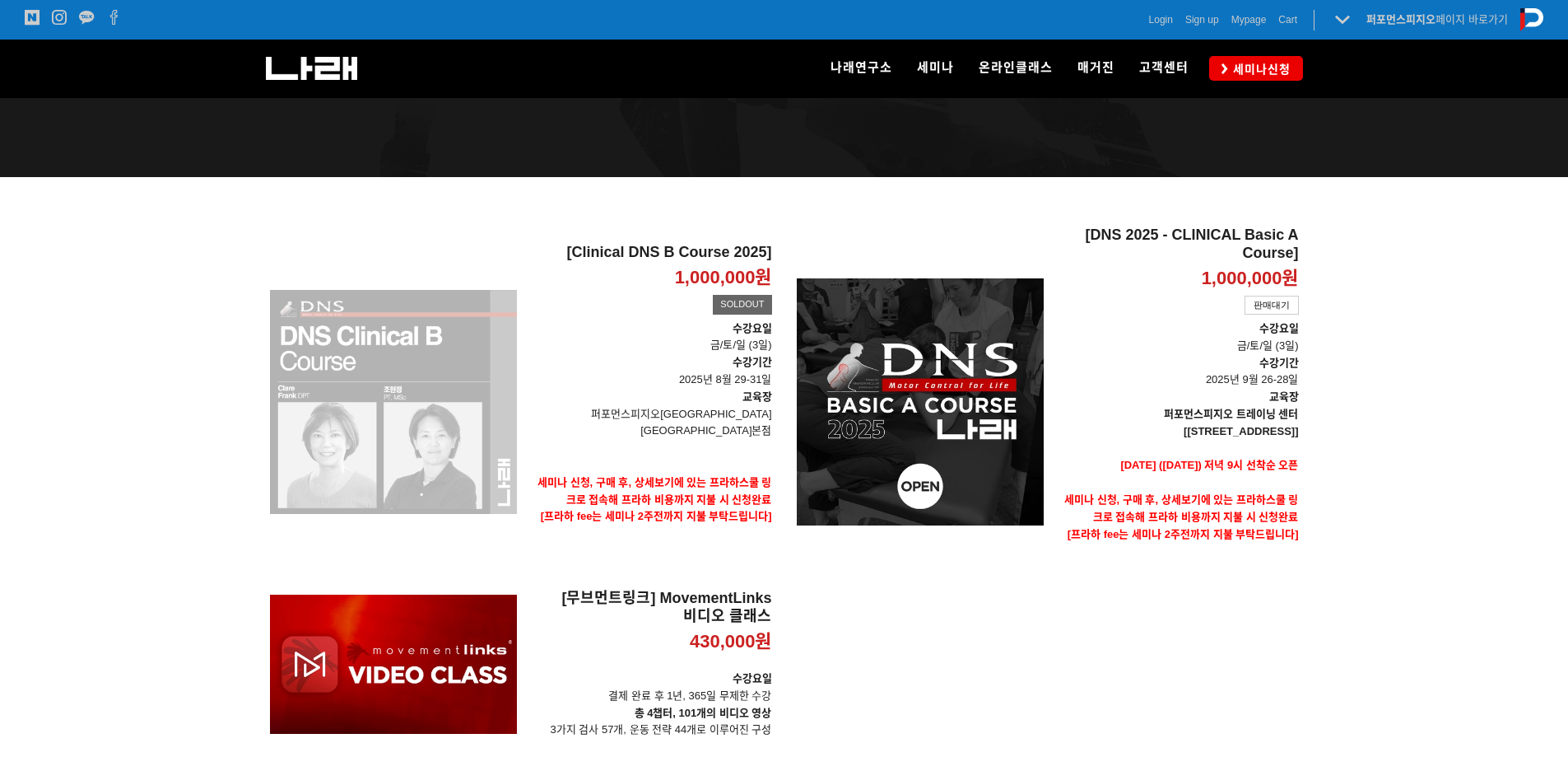
scroll to position [165, 0]
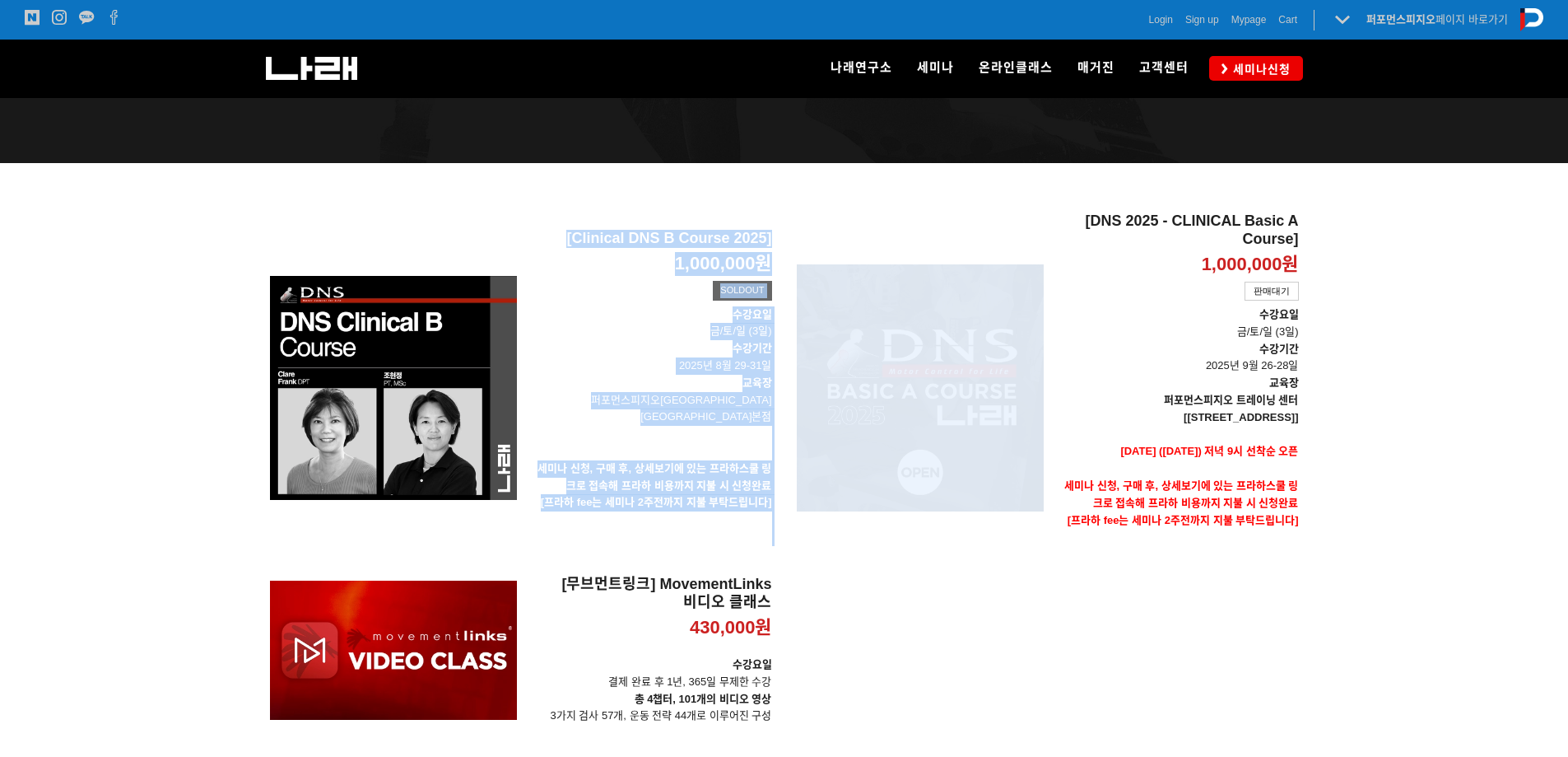
drag, startPoint x: 548, startPoint y: 235, endPoint x: 814, endPoint y: 233, distance: 266.0
click at [805, 234] on div "[Clinical DNS B Course 2025] 1,000,000원 TIME SALE SOLDOUT [Clinical DNS B Cours…" at bounding box center [784, 475] width 1053 height 524
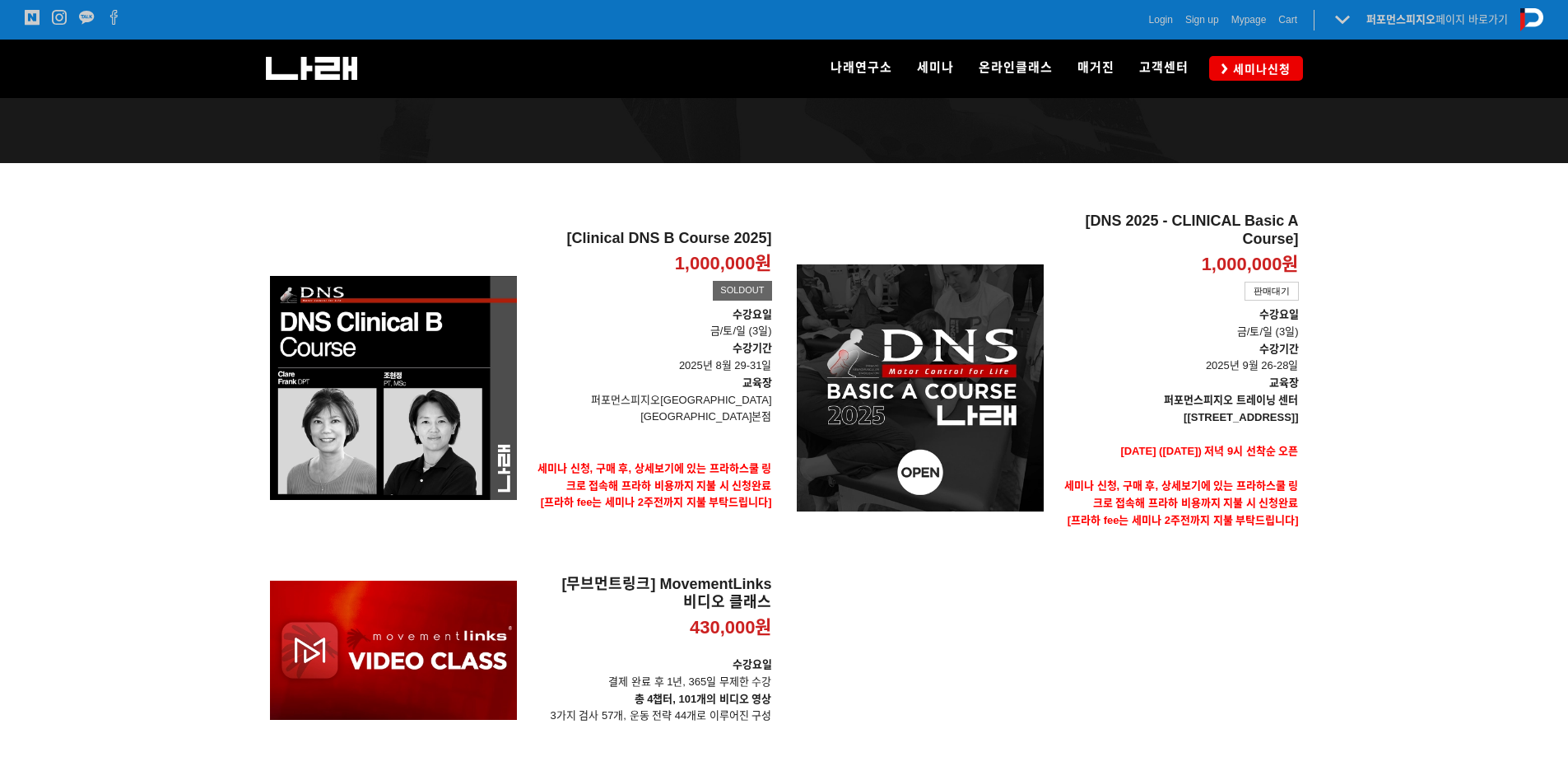
click at [1378, 387] on div at bounding box center [784, 475] width 1568 height 623
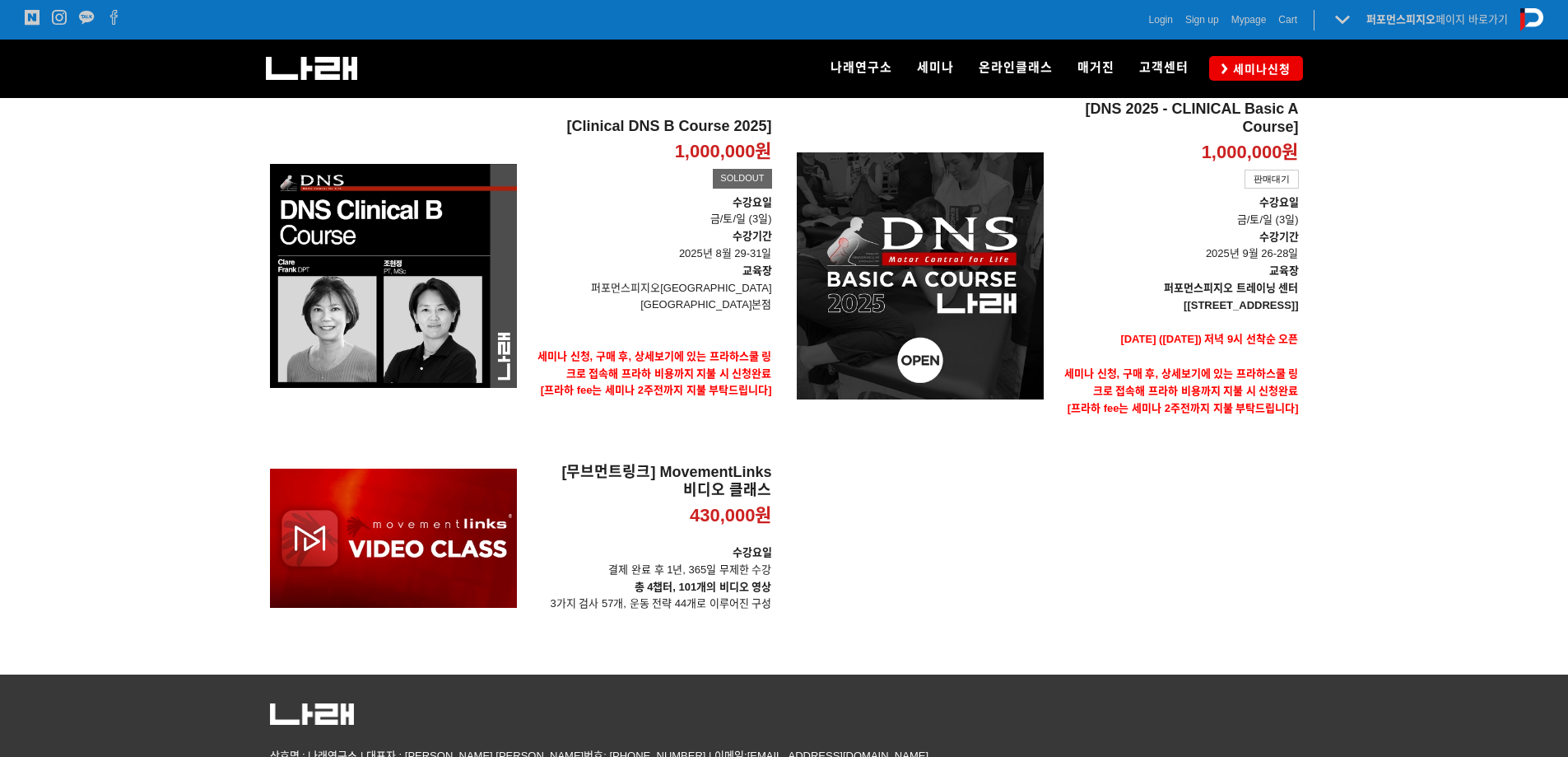
scroll to position [247, 0]
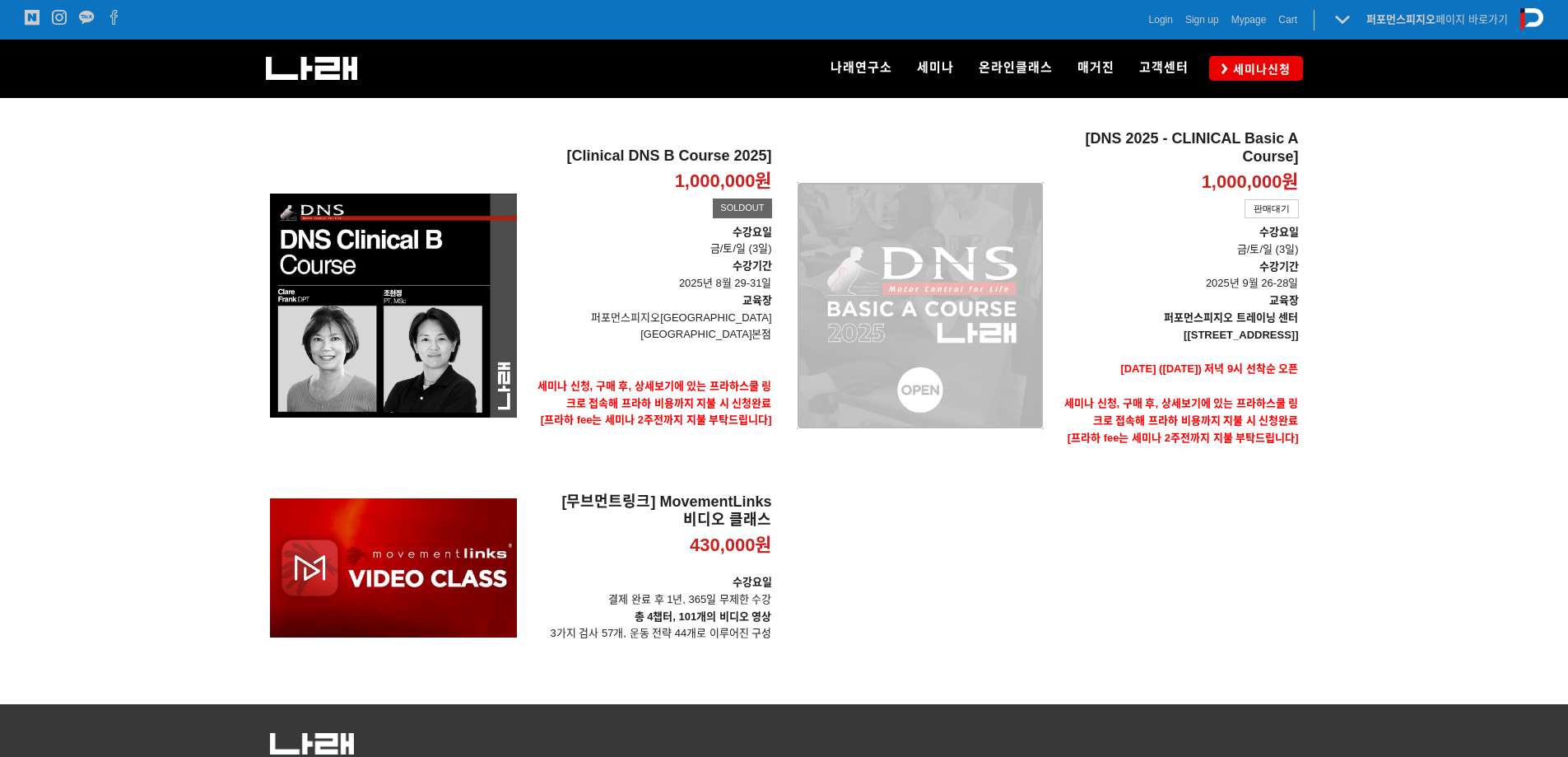
click at [994, 305] on div "[DNS 2025 - CLINICAL Basic A Course] 1,000,000원 TIME SALE 판매대기" at bounding box center [920, 306] width 247 height 351
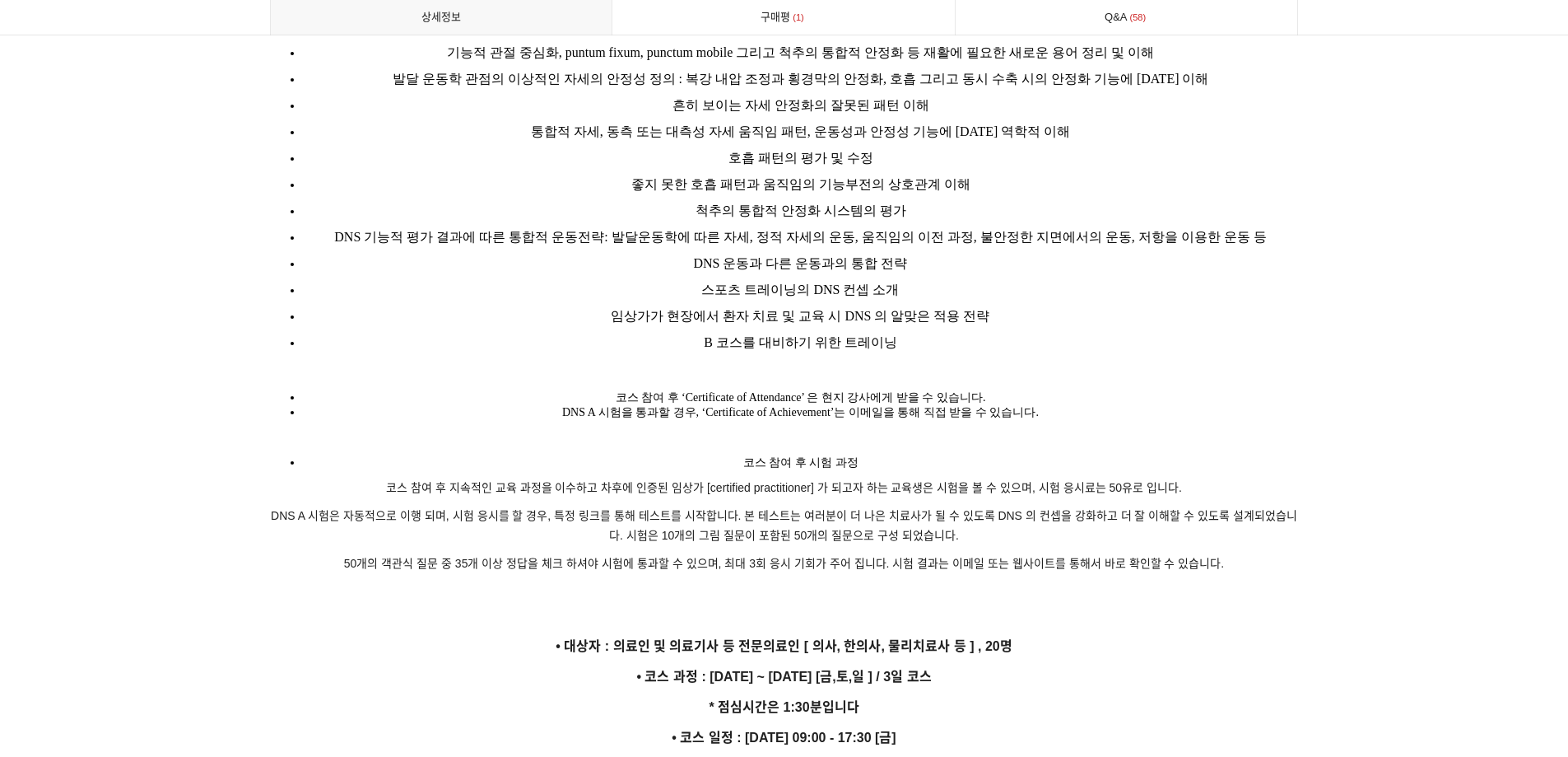
scroll to position [2717, 0]
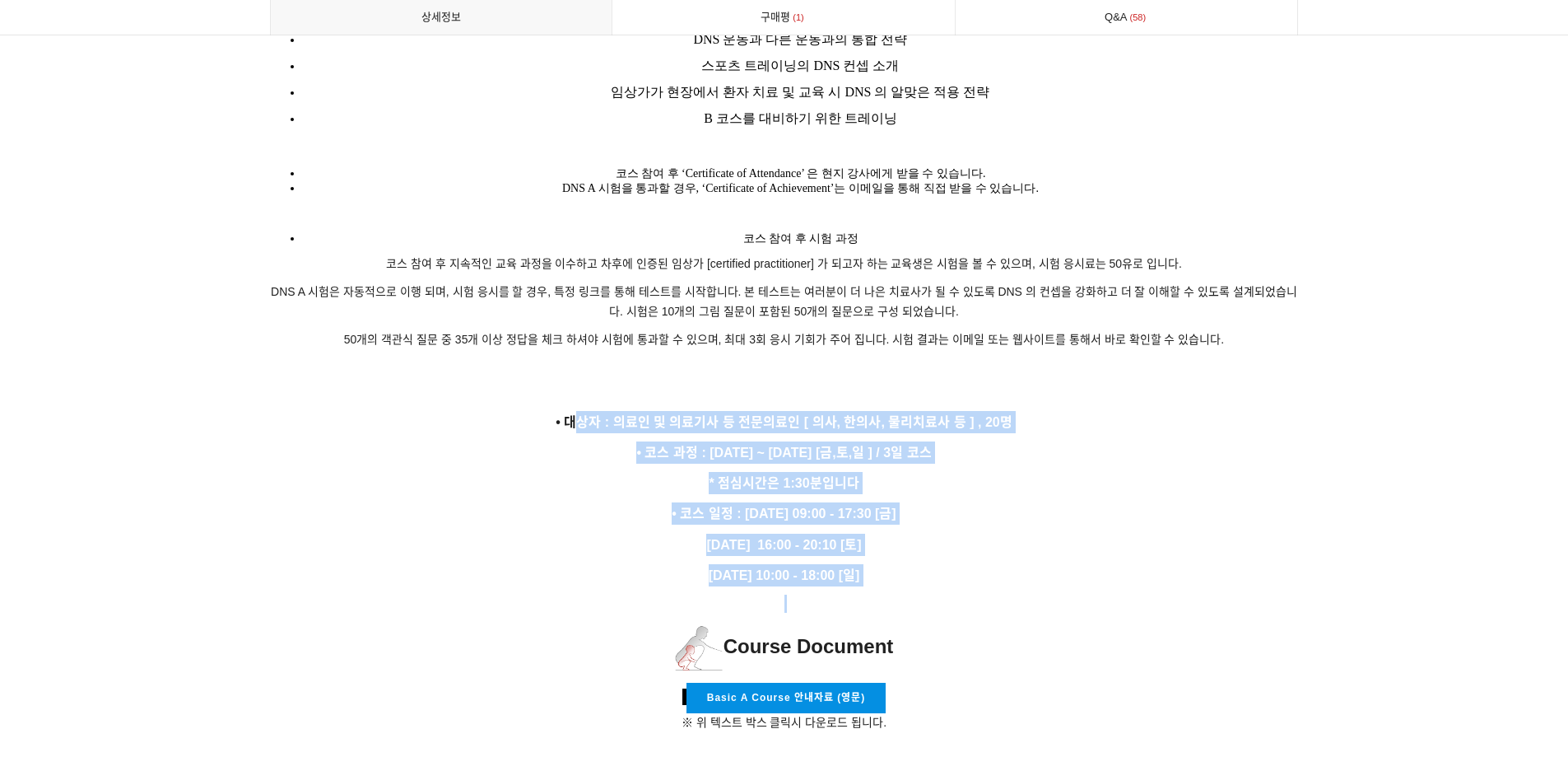
drag, startPoint x: 578, startPoint y: 396, endPoint x: 947, endPoint y: 577, distance: 411.0
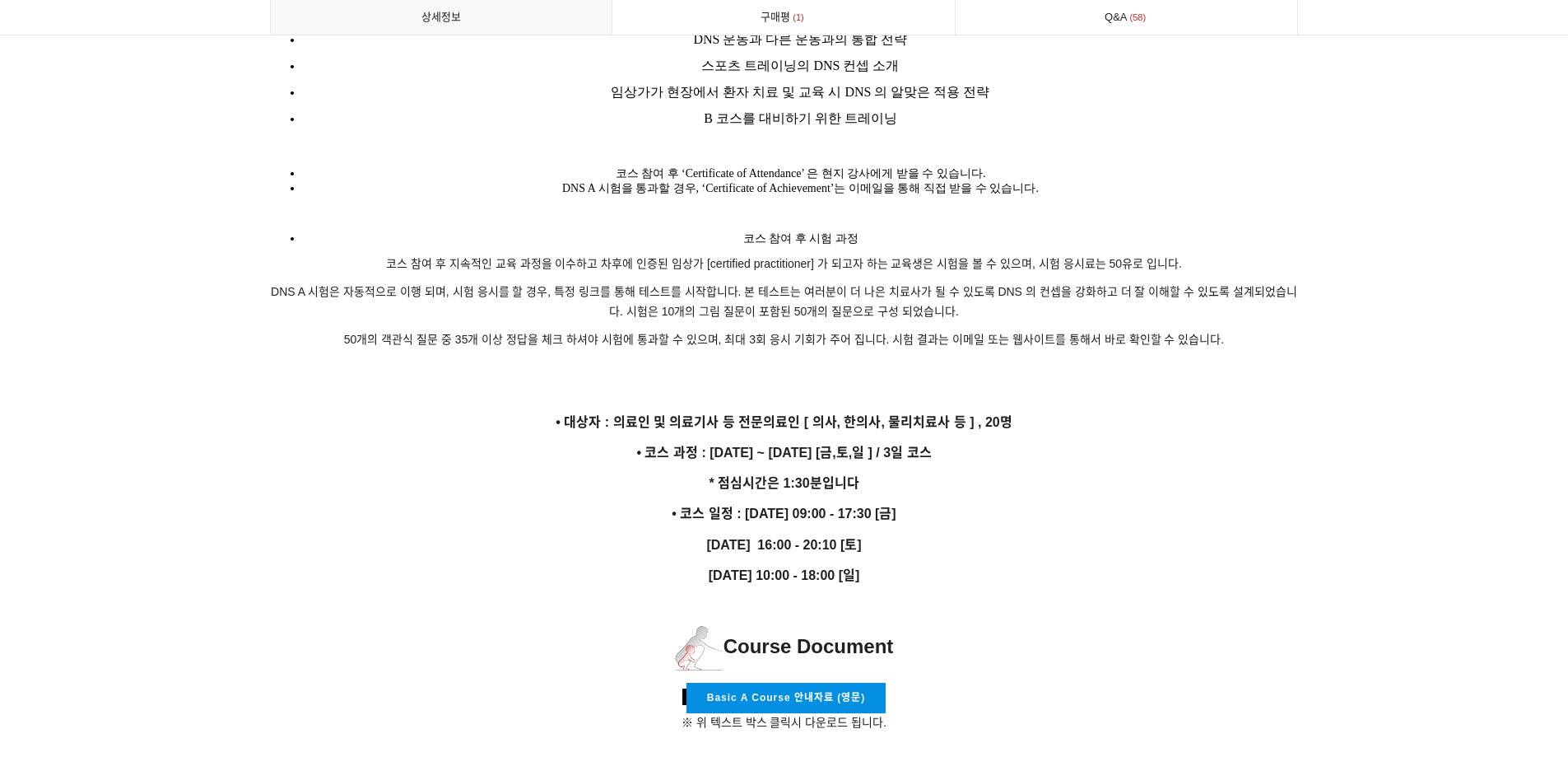
drag, startPoint x: 961, startPoint y: 569, endPoint x: 529, endPoint y: 412, distance: 459.6
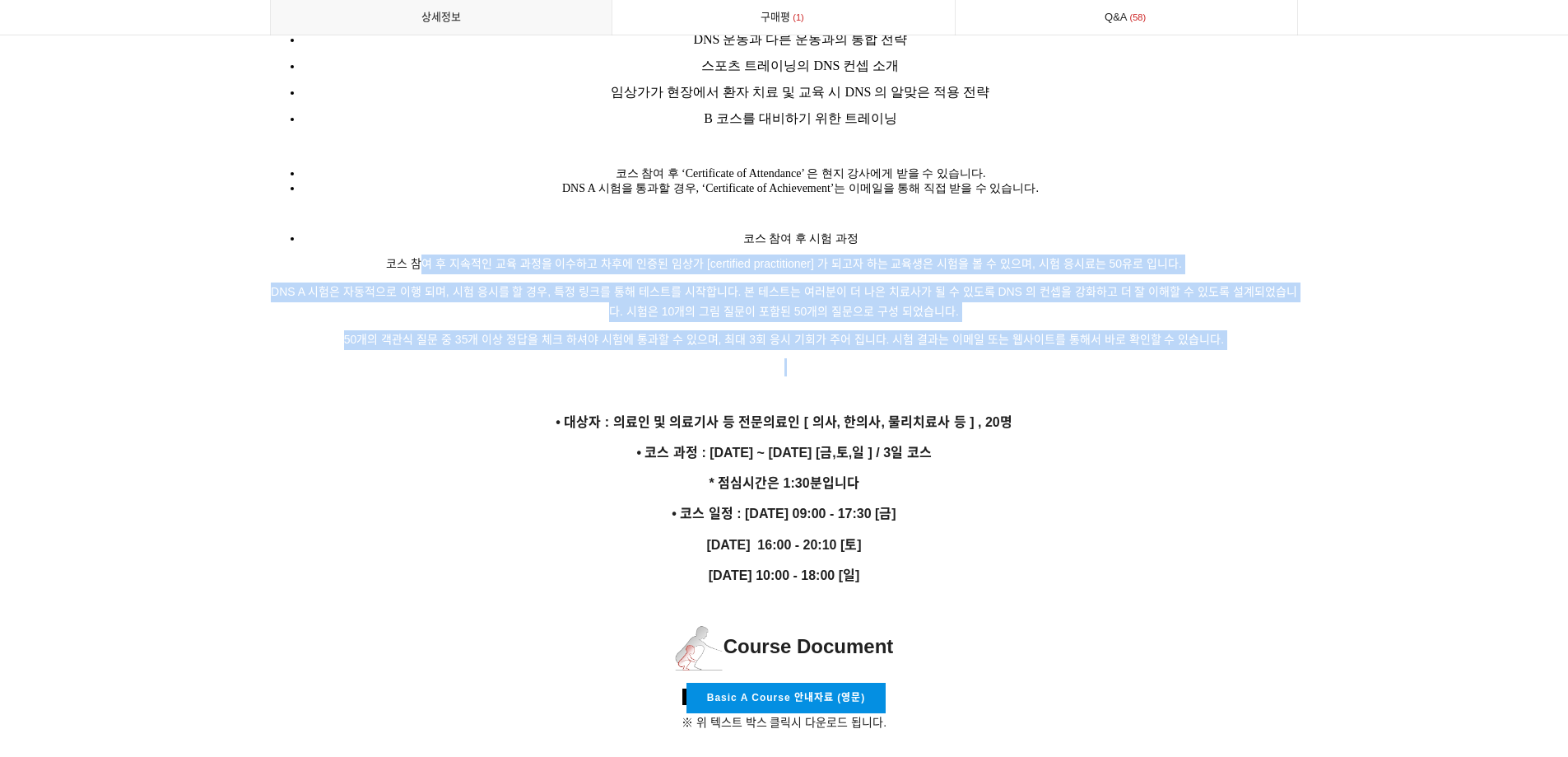
drag, startPoint x: 423, startPoint y: 231, endPoint x: 554, endPoint y: 346, distance: 174.3
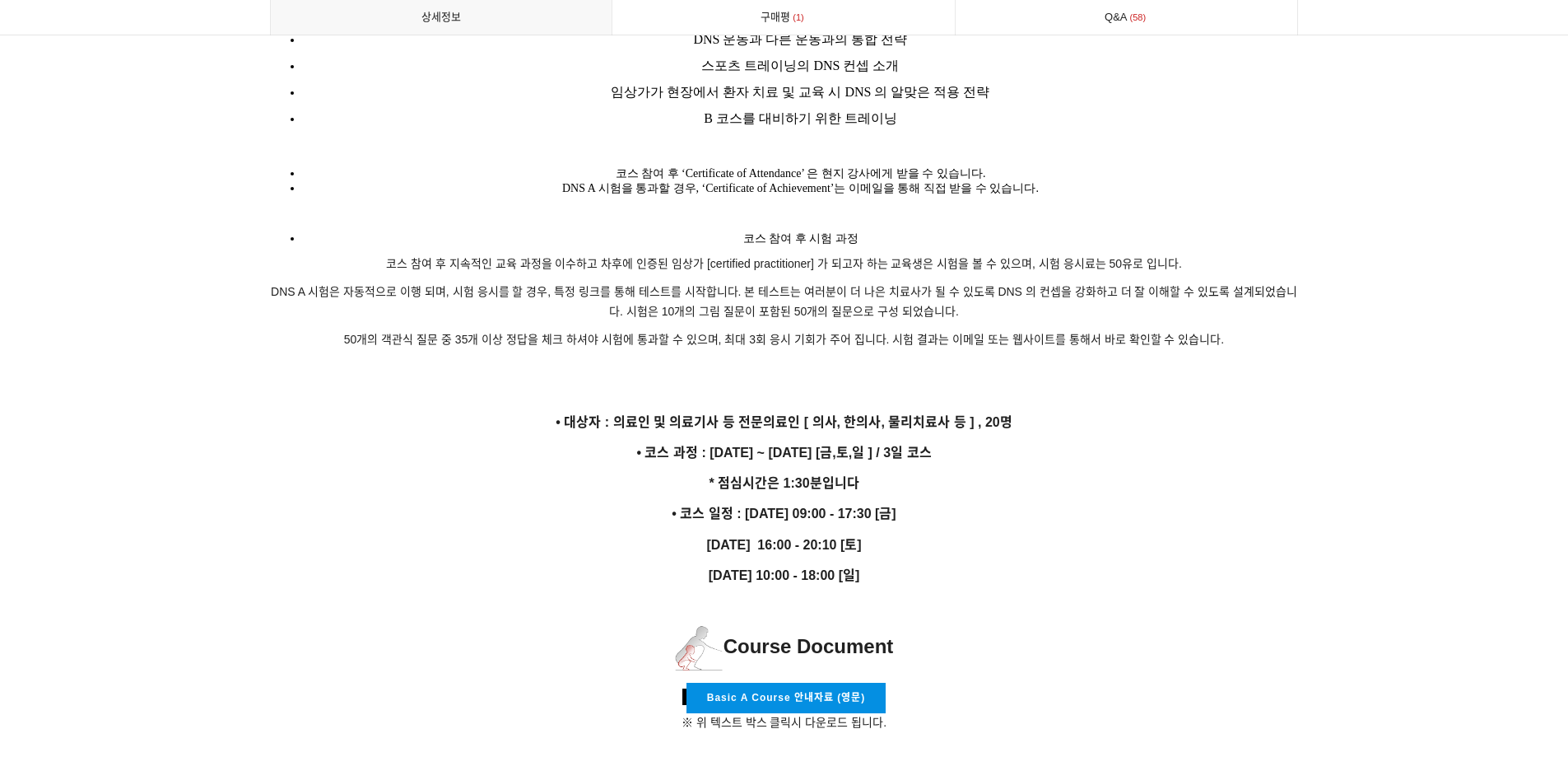
drag, startPoint x: 556, startPoint y: 366, endPoint x: 561, endPoint y: 392, distance: 26.5
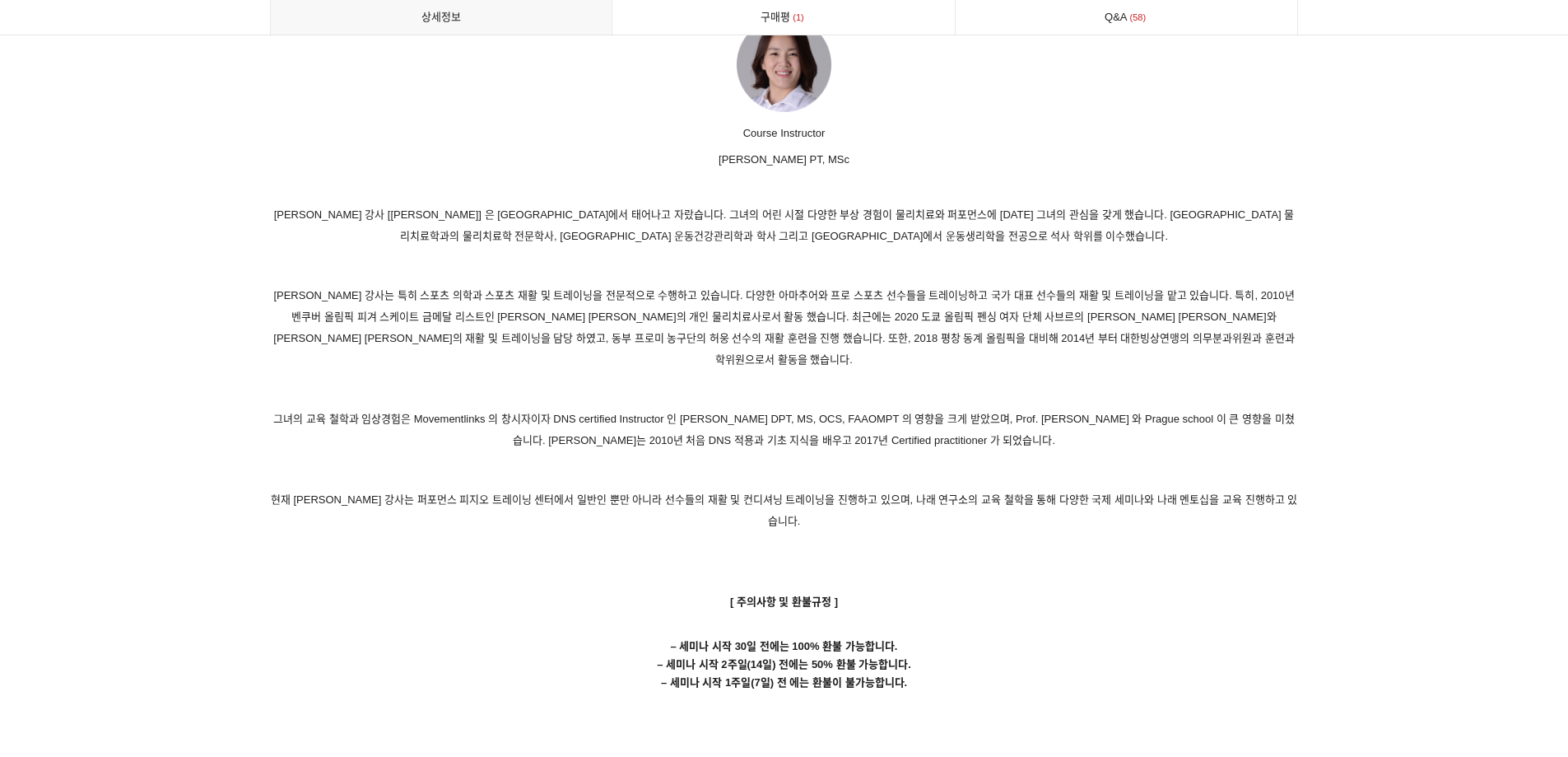
scroll to position [8068, 0]
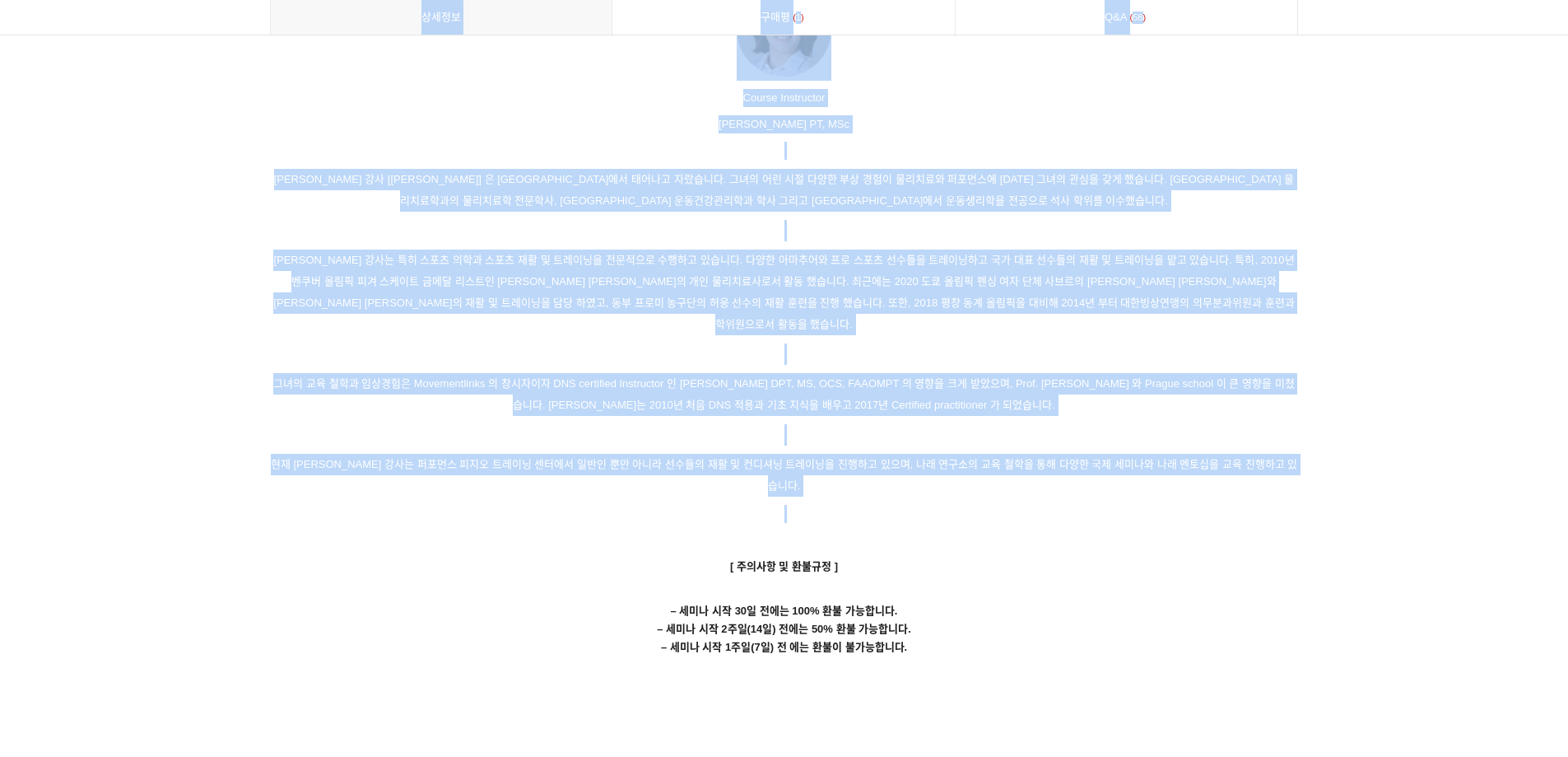
drag, startPoint x: 214, startPoint y: 174, endPoint x: 574, endPoint y: 450, distance: 453.6
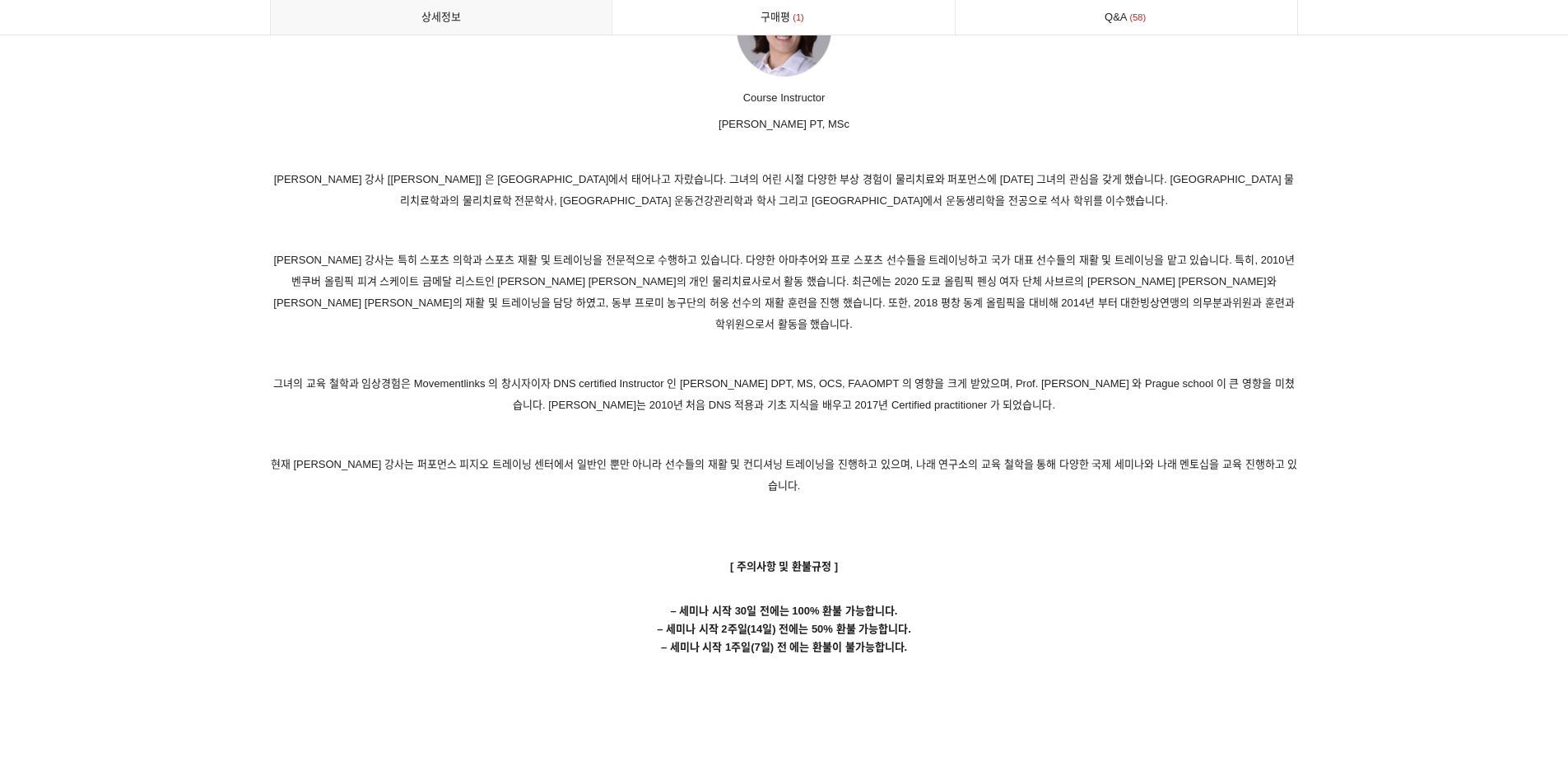
click at [576, 531] on p at bounding box center [784, 540] width 1028 height 18
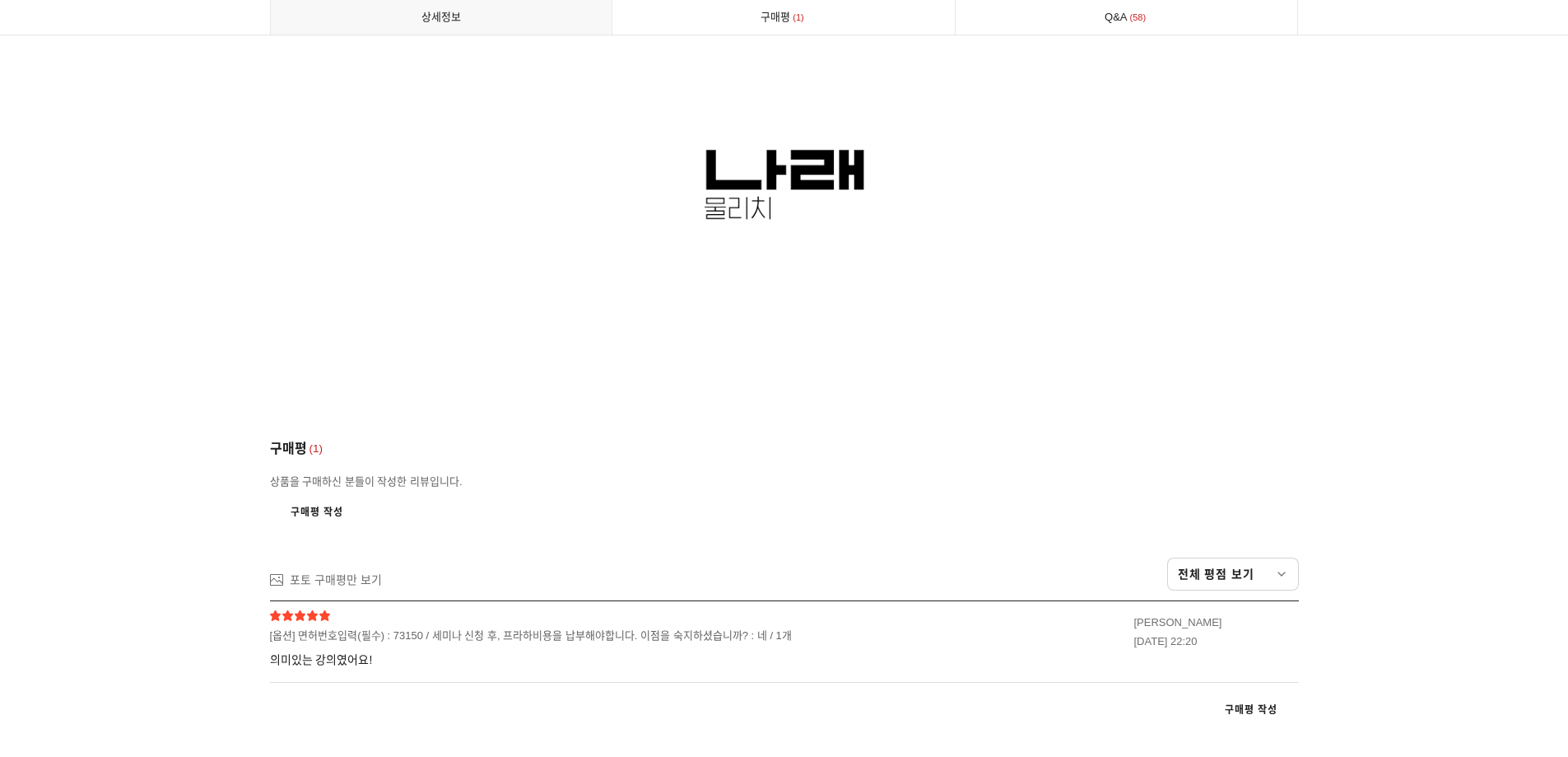
scroll to position [9139, 0]
